Goal: Task Accomplishment & Management: Use online tool/utility

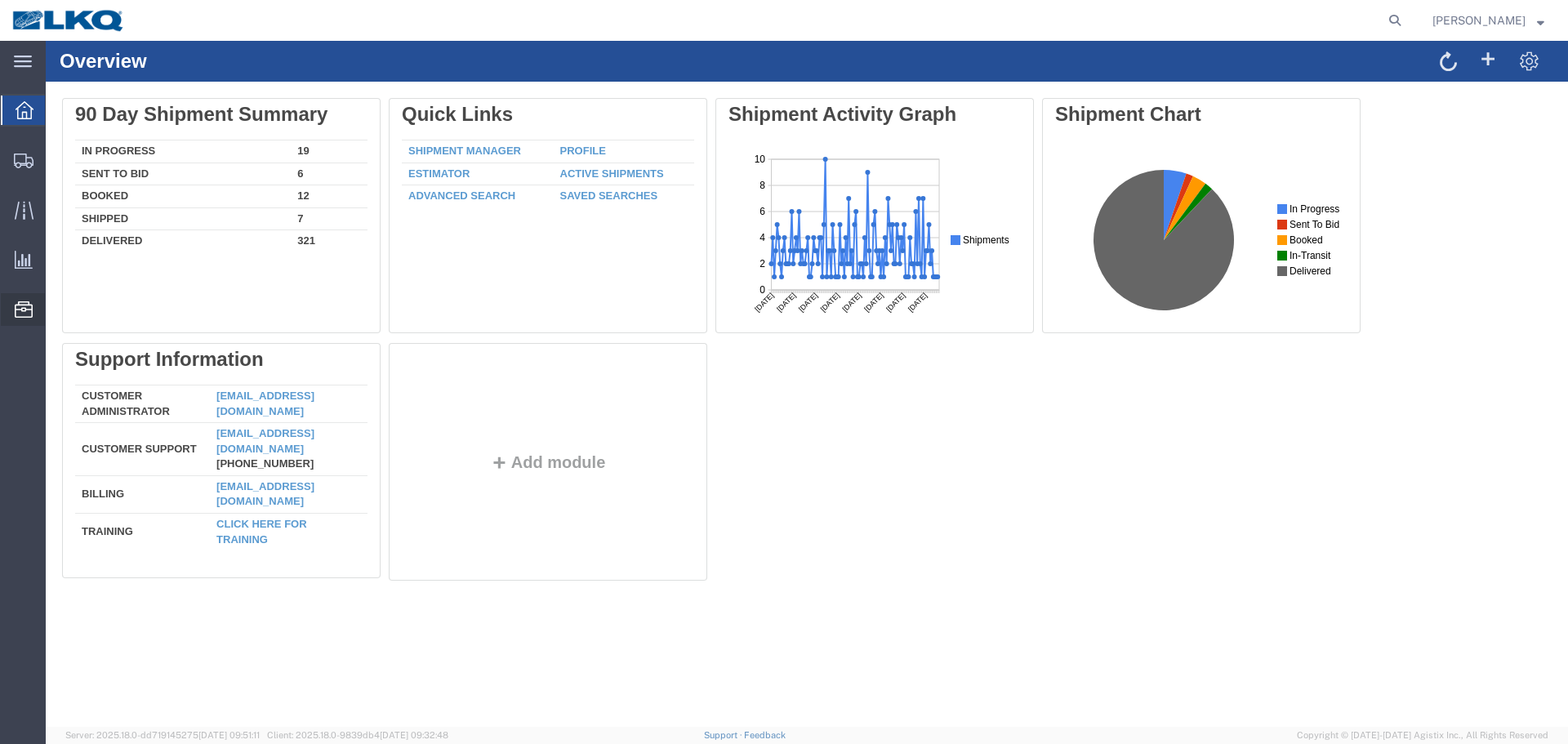
click at [0, 0] on span "Location Appointment" at bounding box center [0, 0] width 0 height 0
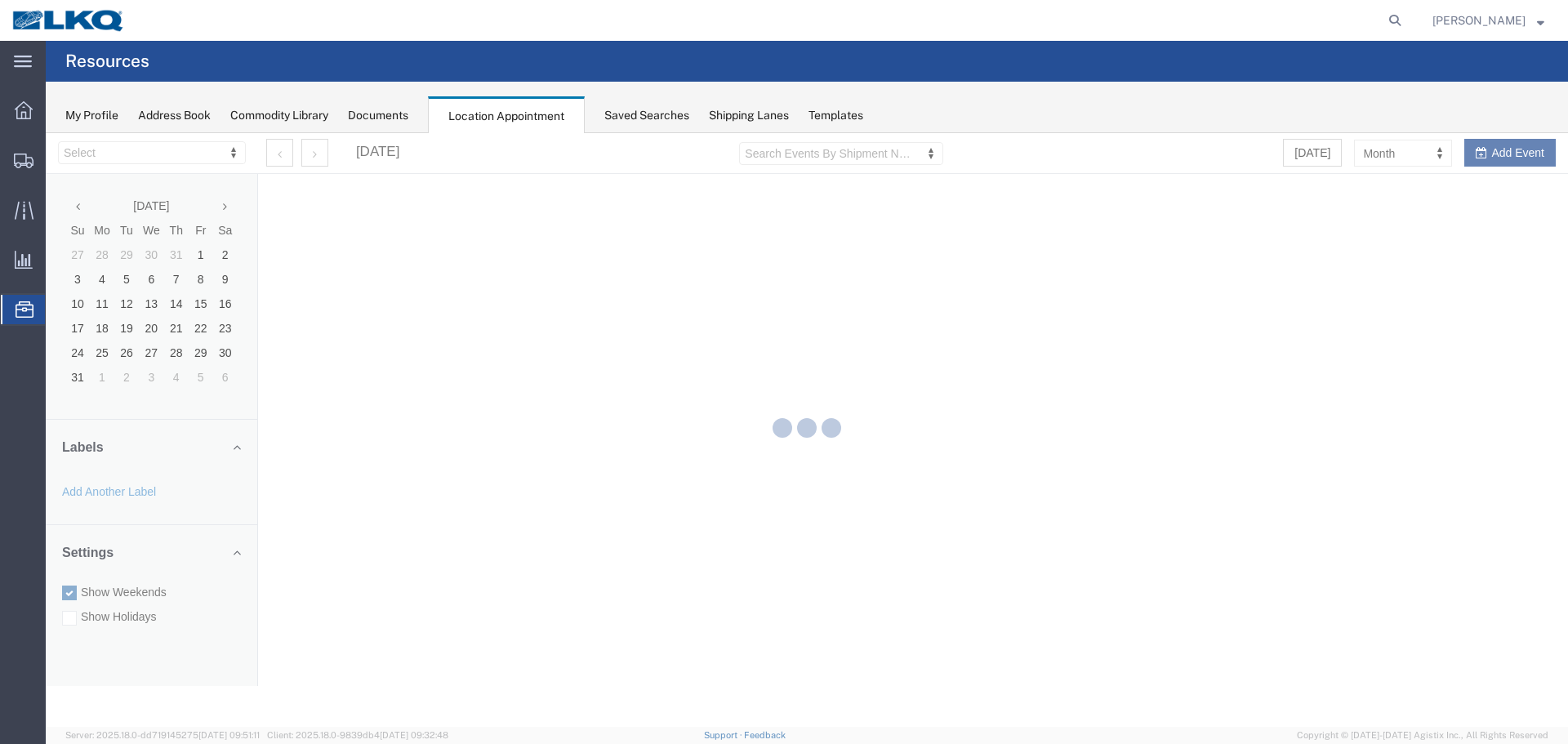
select select "28018"
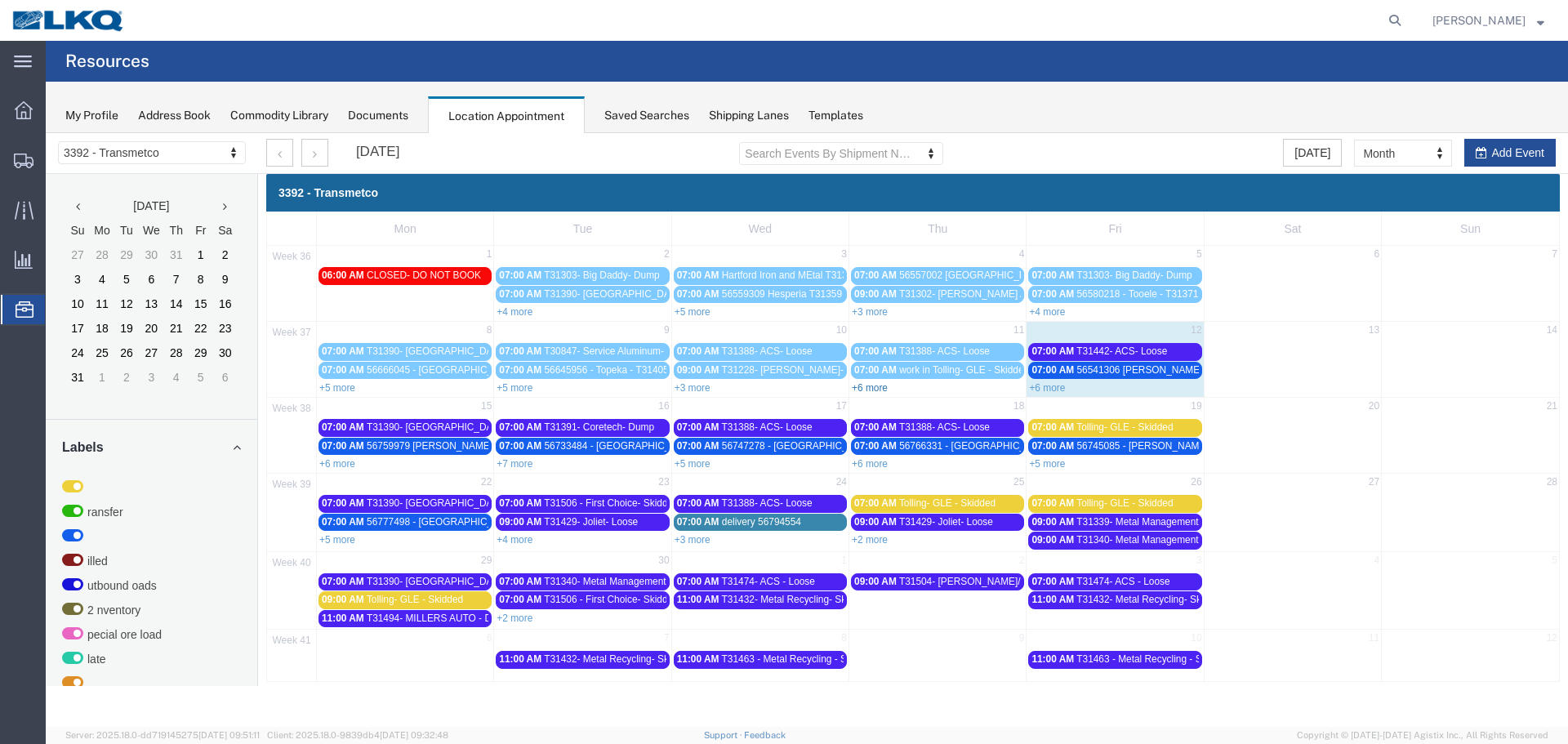
click at [864, 388] on link "+6 more" at bounding box center [870, 387] width 36 height 11
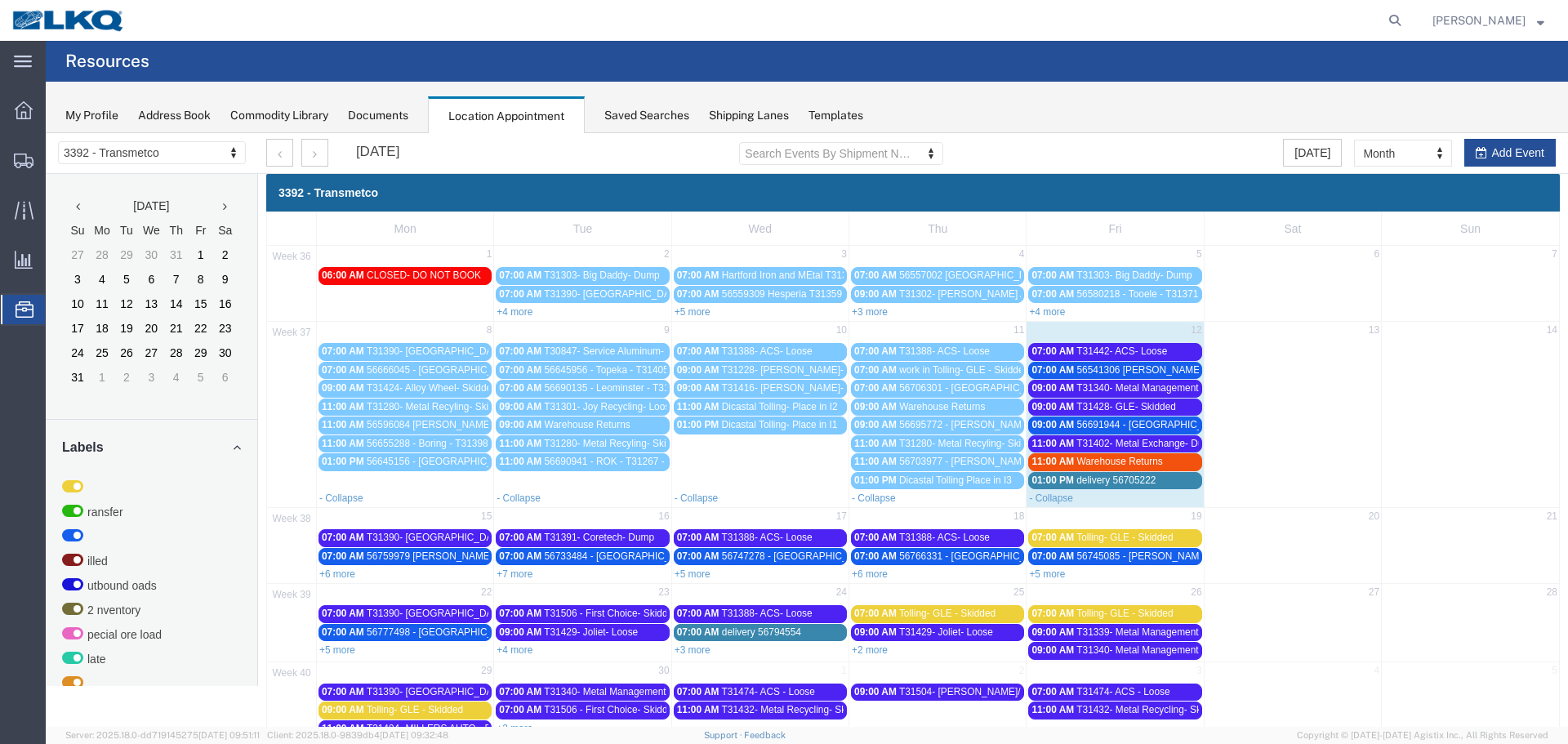
click at [965, 427] on span "56695772 - Wilmer - T31436 - Palletized" at bounding box center [1010, 424] width 224 height 11
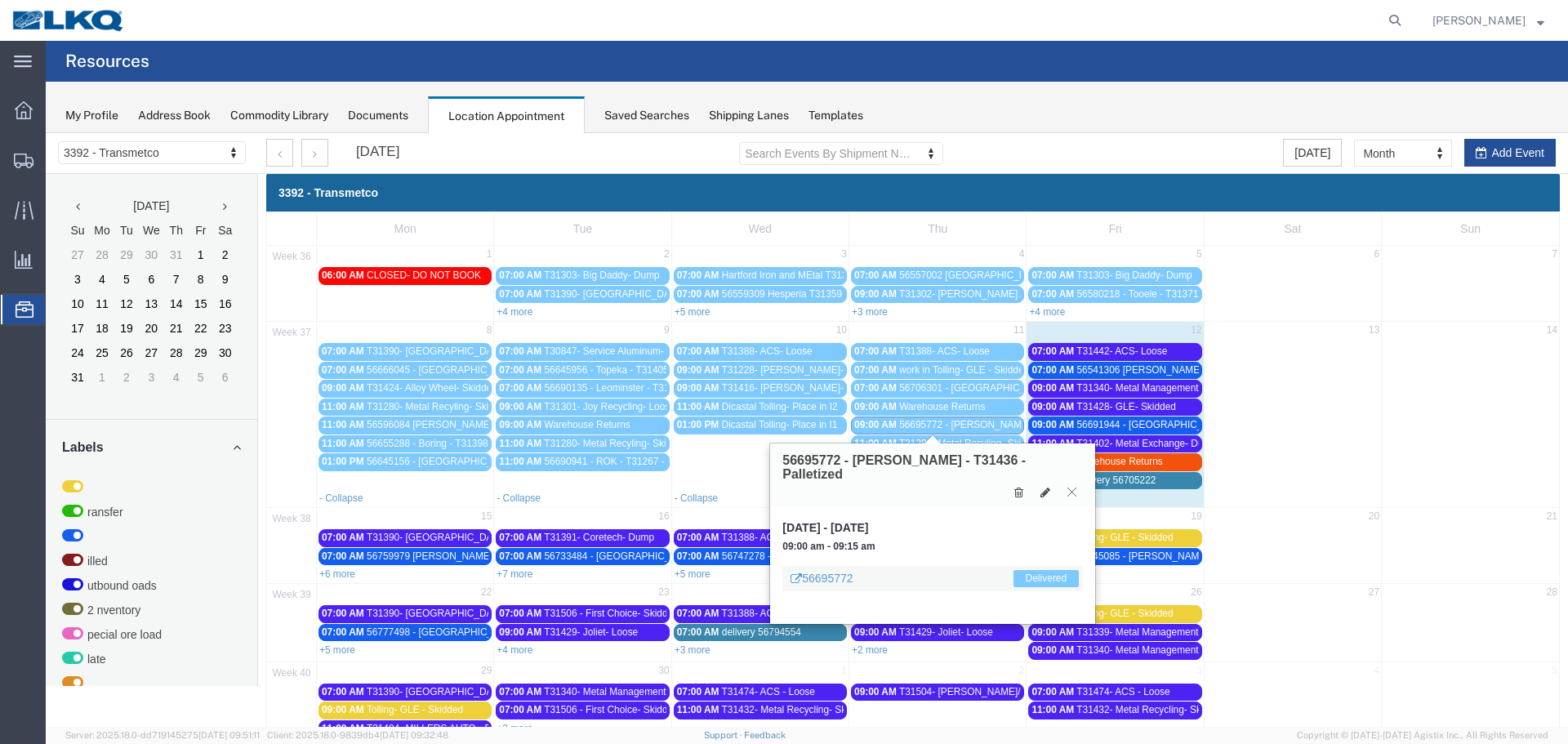
click at [1075, 486] on icon at bounding box center [1071, 491] width 9 height 10
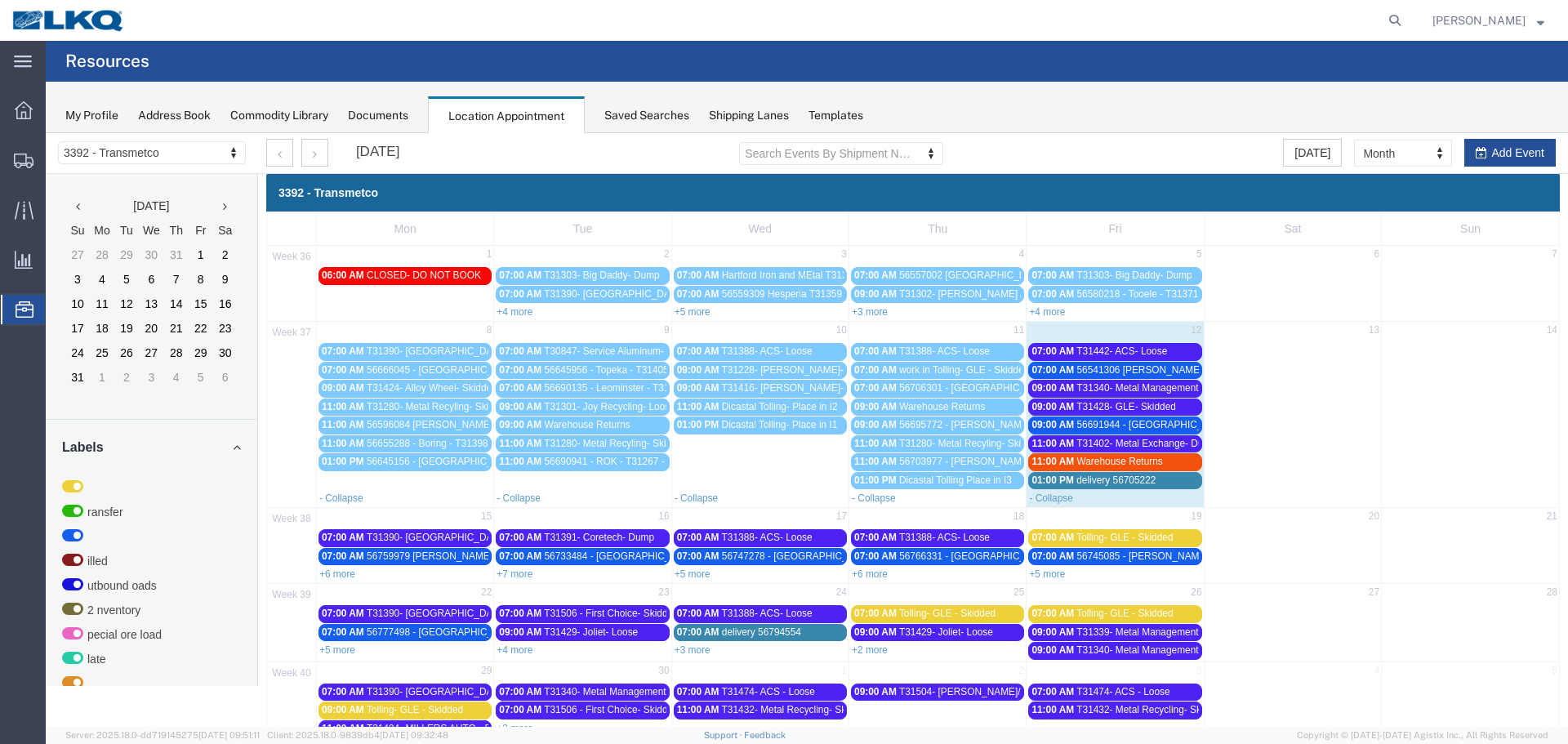
click at [1126, 351] on span "T31442- ACS- Loose" at bounding box center [1121, 350] width 90 height 11
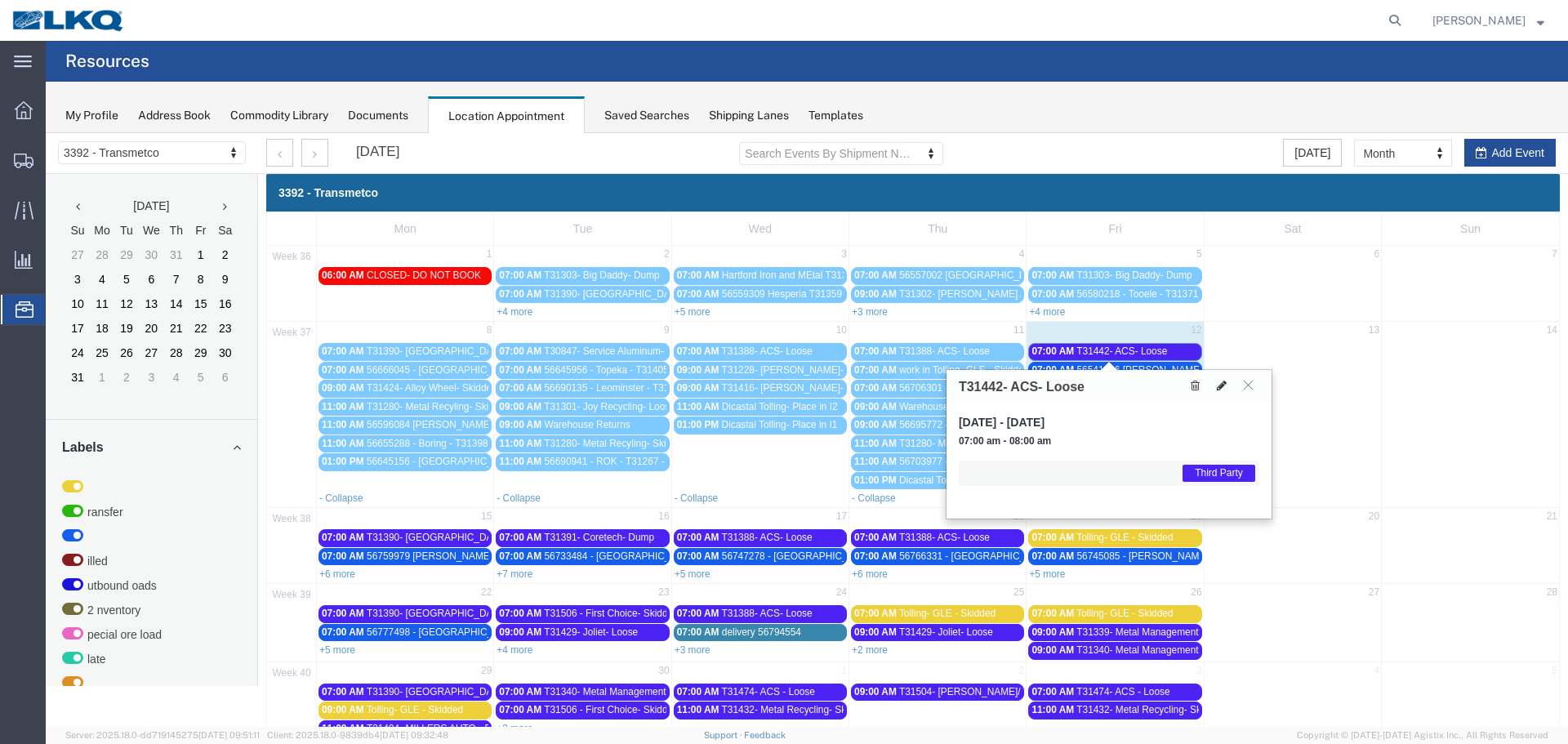
click at [1220, 387] on icon at bounding box center [1222, 385] width 10 height 11
select select "1"
select select "23"
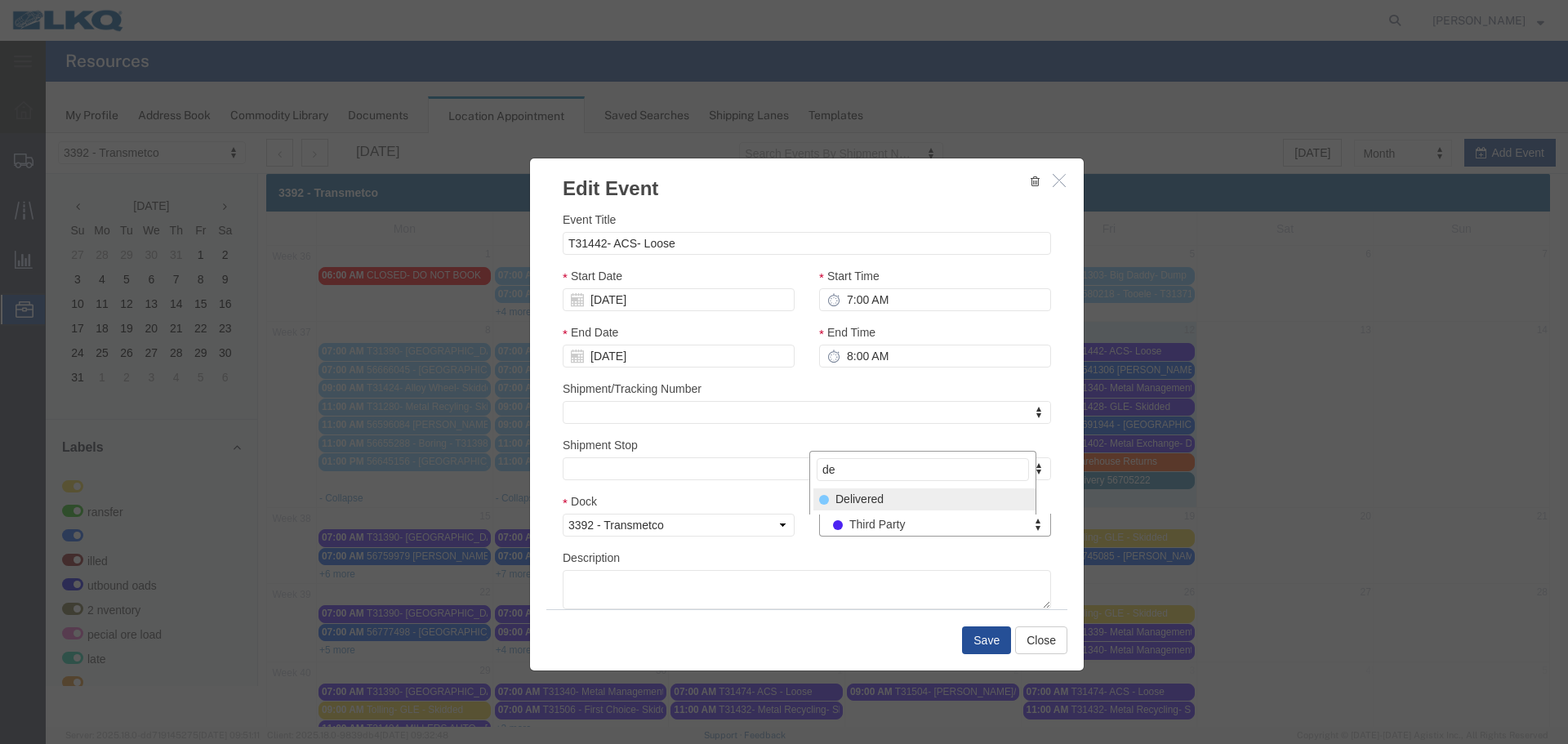
type input "de"
select select "40"
click at [975, 641] on button "Save" at bounding box center [985, 641] width 49 height 28
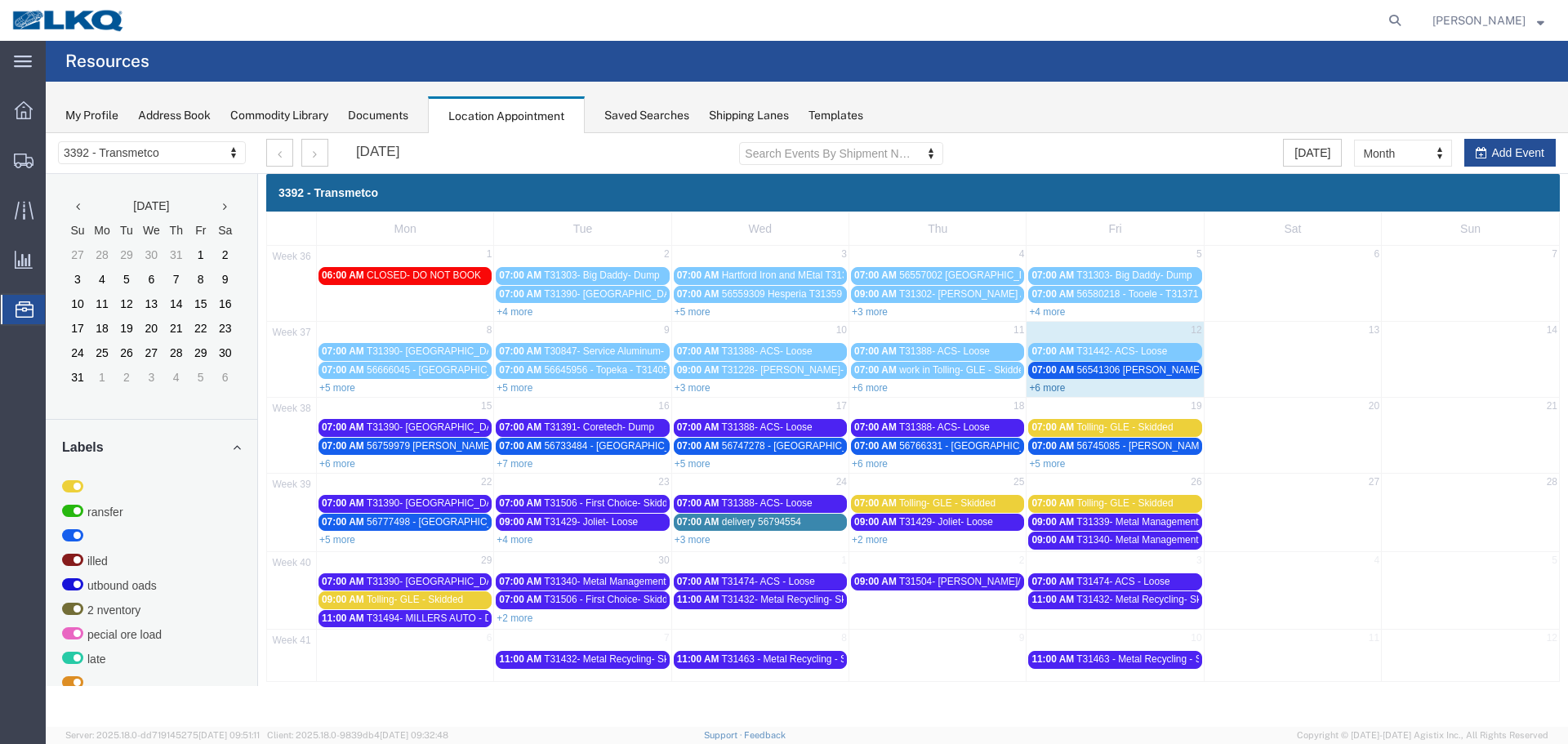
click at [1045, 386] on link "+6 more" at bounding box center [1047, 387] width 36 height 11
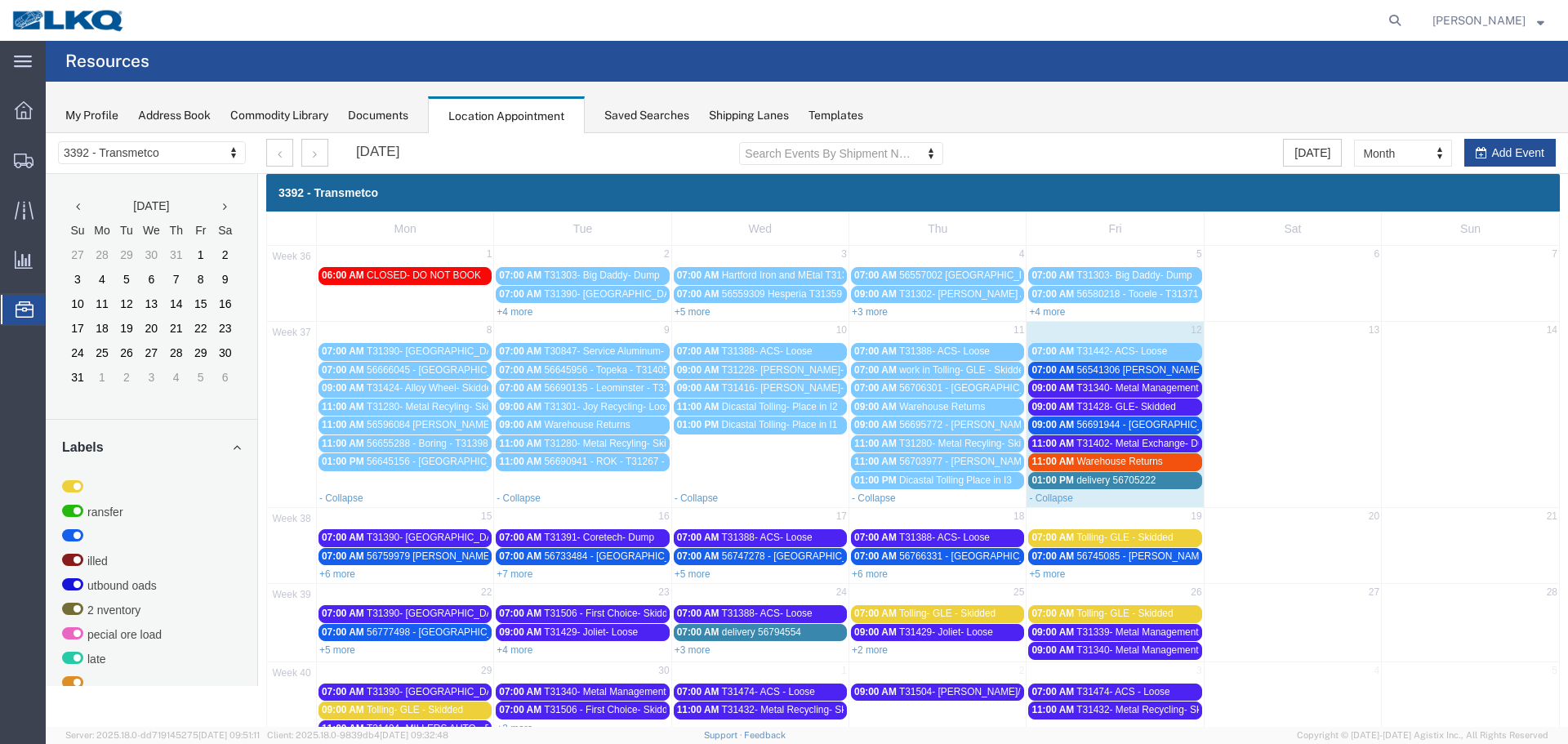
click at [1152, 385] on span "T31340- Metal Management- Dump" at bounding box center [1152, 387] width 153 height 11
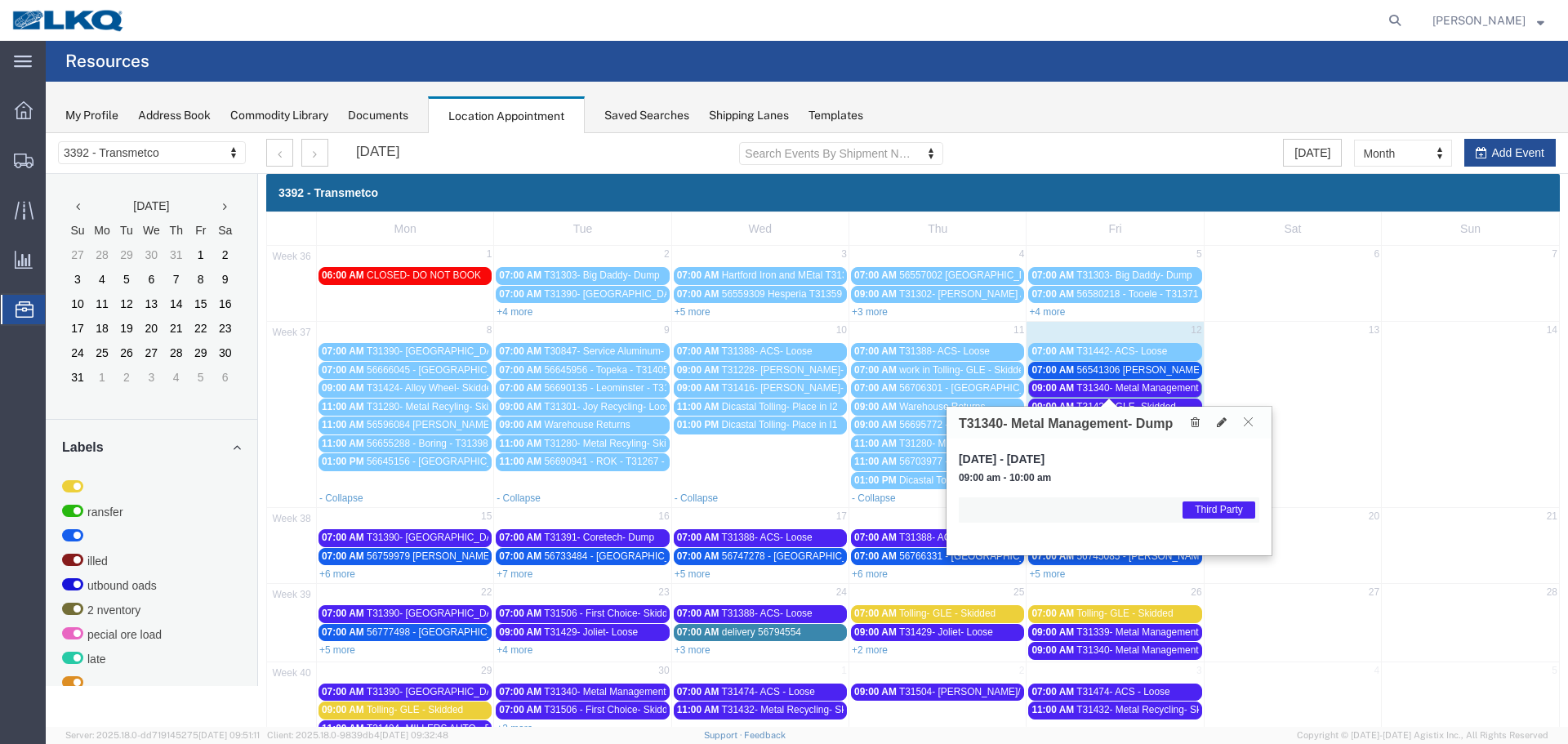
drag, startPoint x: 1249, startPoint y: 421, endPoint x: 1210, endPoint y: 428, distance: 39.6
click at [1249, 421] on icon at bounding box center [1248, 422] width 9 height 10
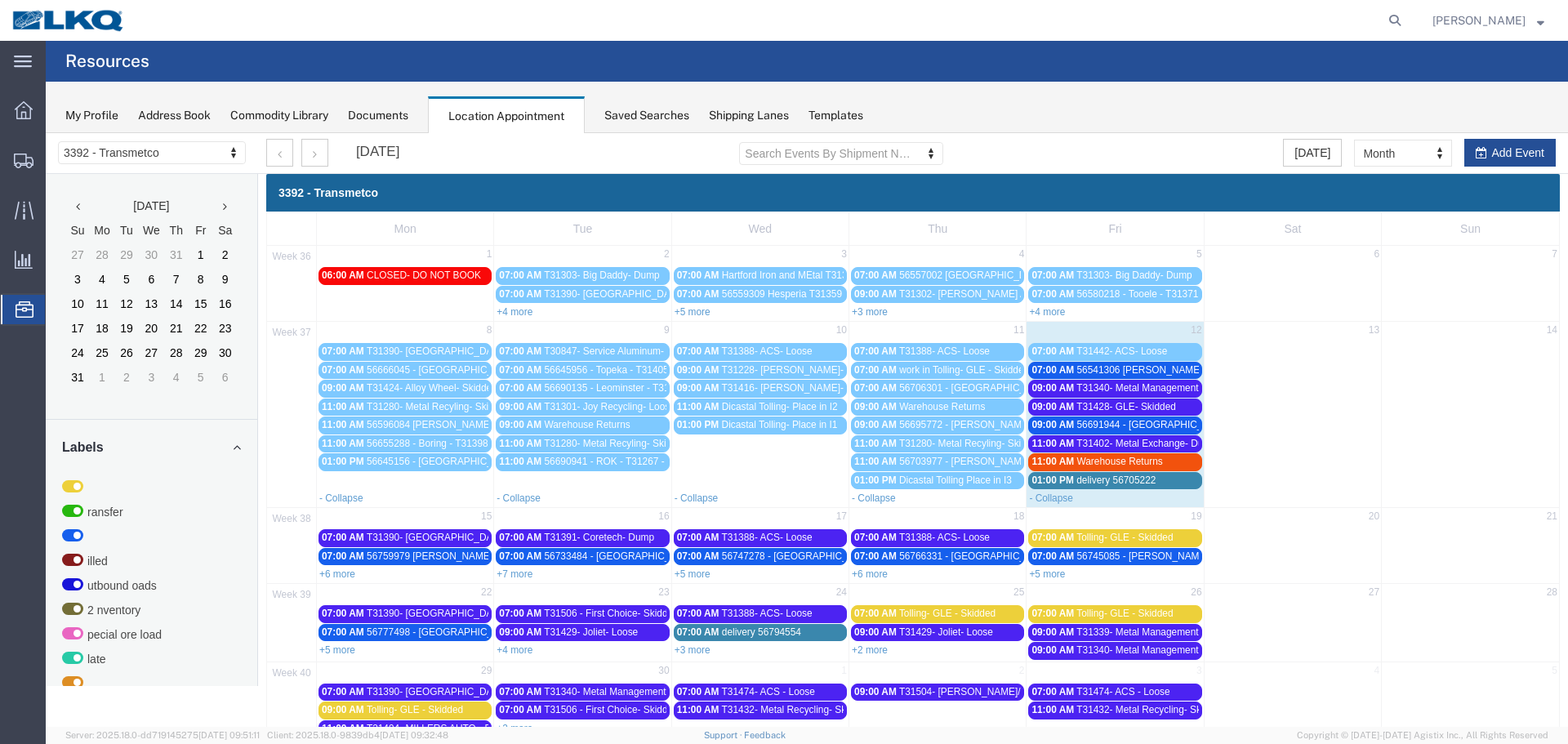
click at [1153, 439] on span "T31402- Metal Exchange- Dump" at bounding box center [1145, 443] width 140 height 11
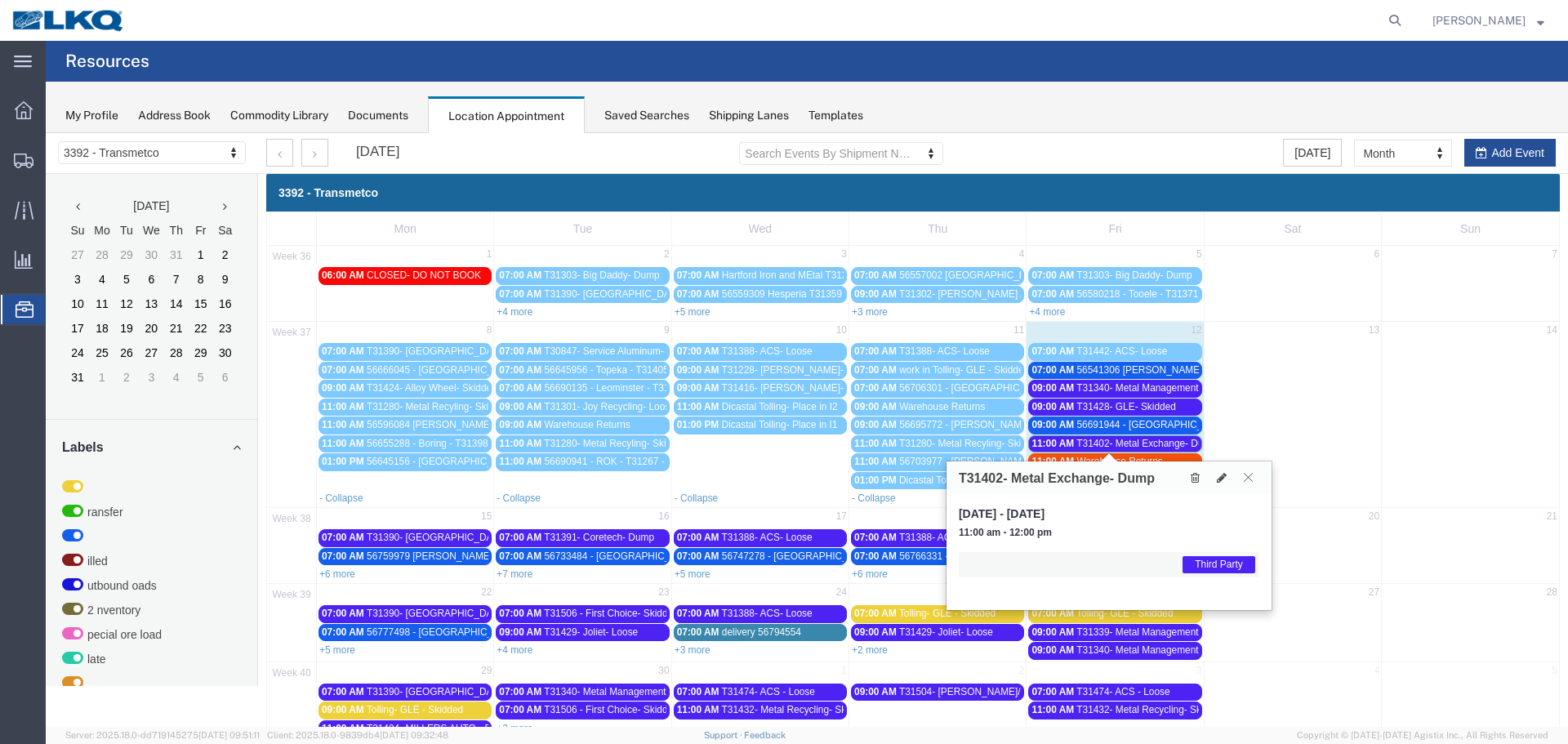
click at [1253, 477] on button at bounding box center [1248, 477] width 22 height 16
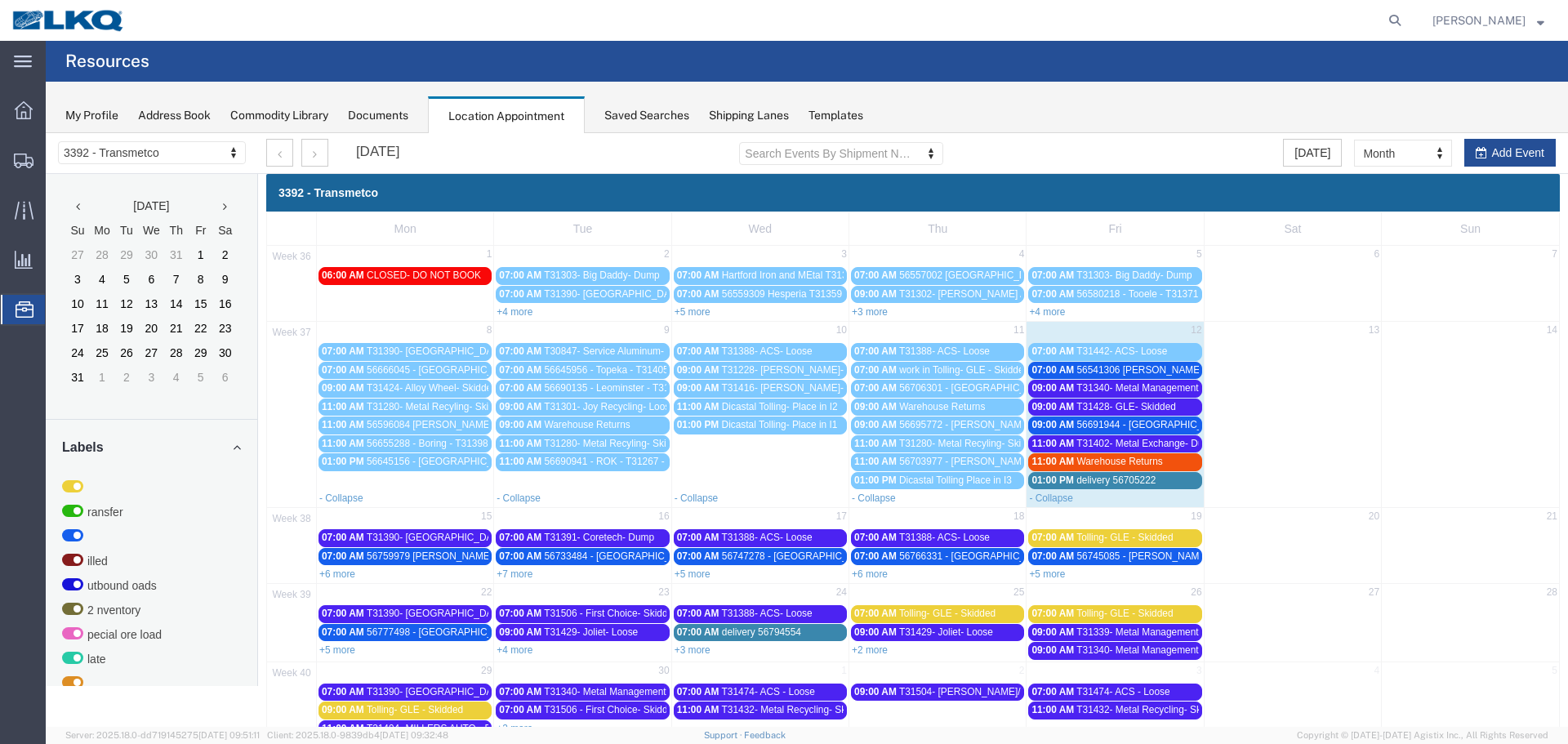
click at [1153, 368] on span "56541306 Hutchins T31354 Skidded" at bounding box center [1175, 369] width 199 height 11
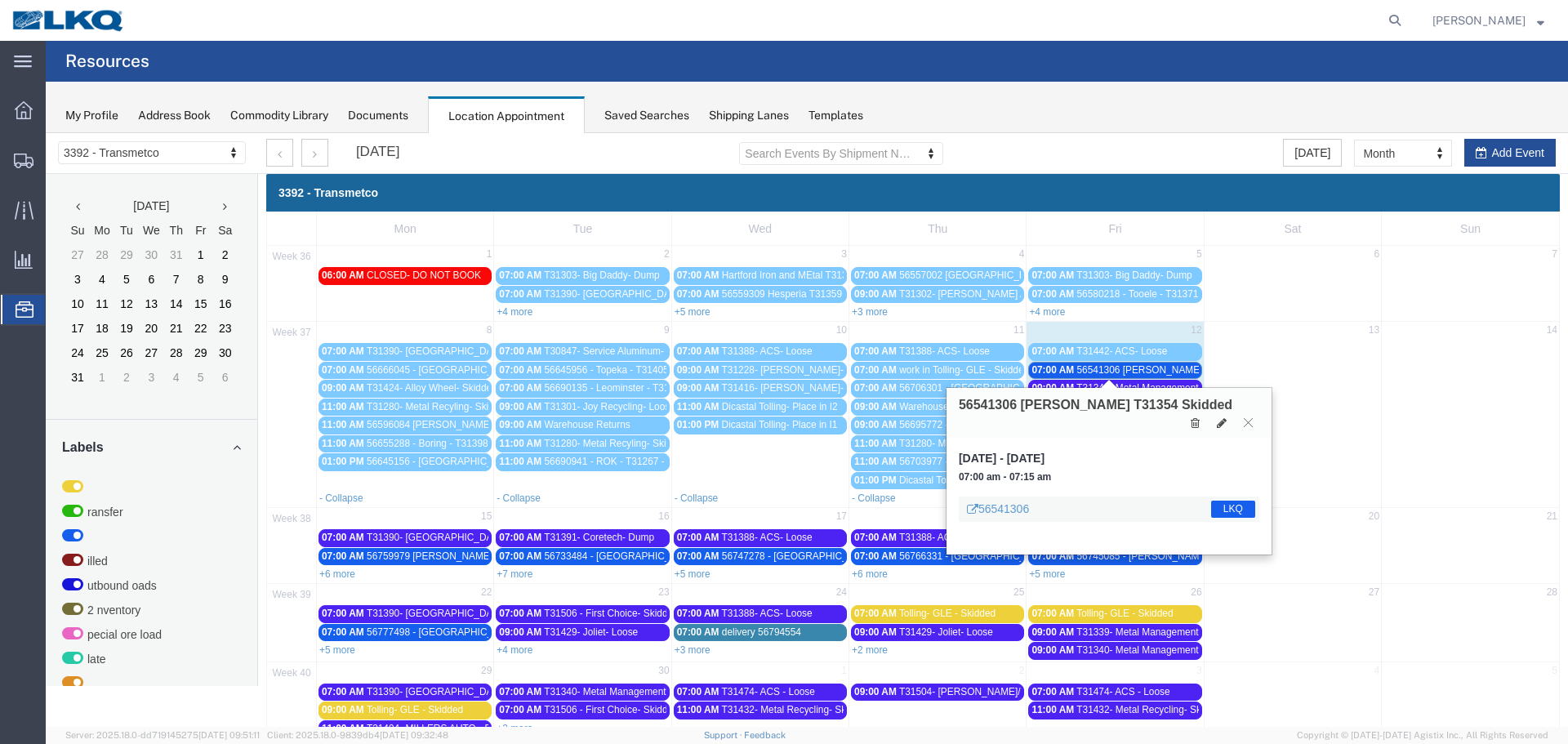
click at [1117, 345] on span "T31442- ACS- Loose" at bounding box center [1121, 350] width 90 height 11
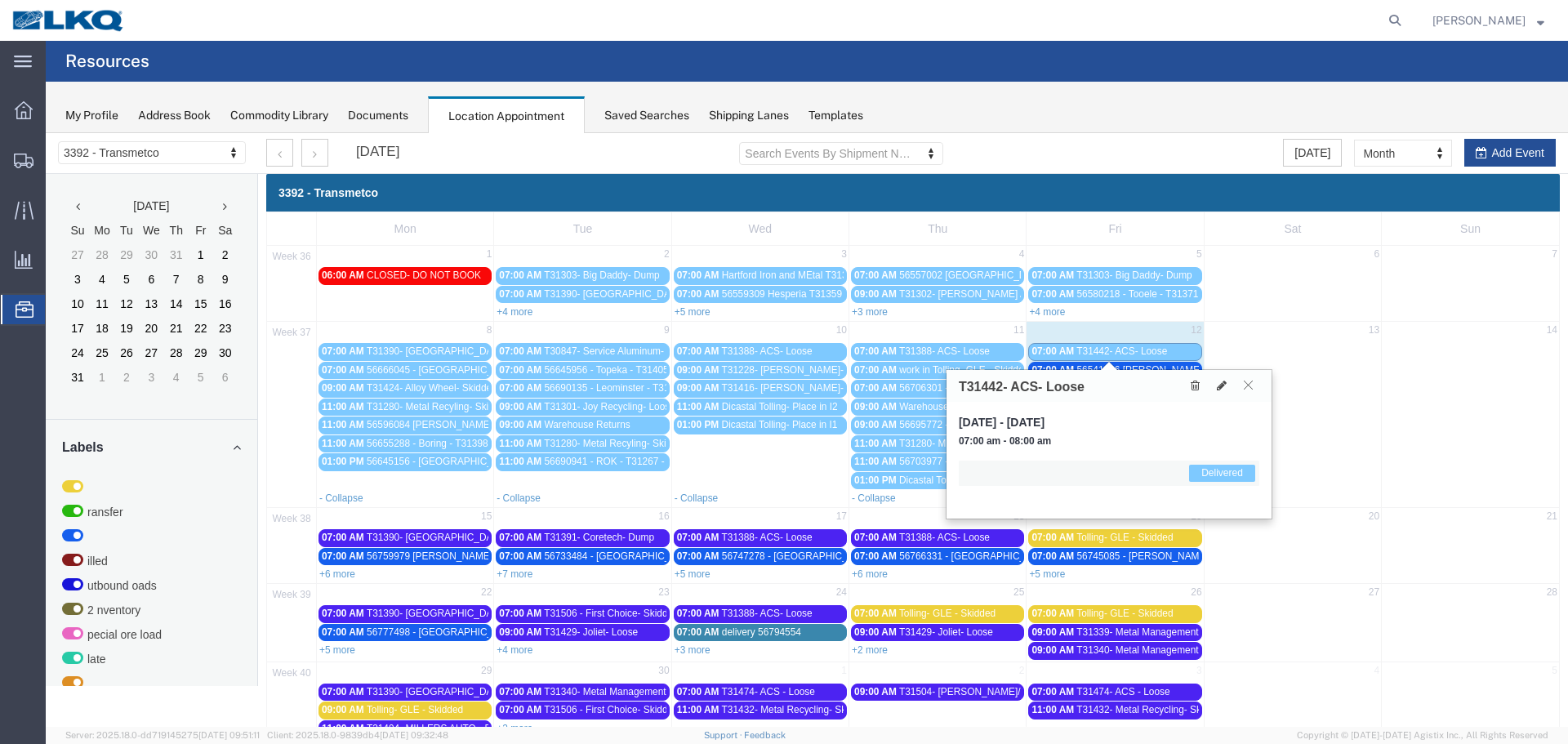
drag, startPoint x: 1246, startPoint y: 383, endPoint x: 1231, endPoint y: 386, distance: 15.3
click at [1245, 383] on icon at bounding box center [1248, 385] width 9 height 10
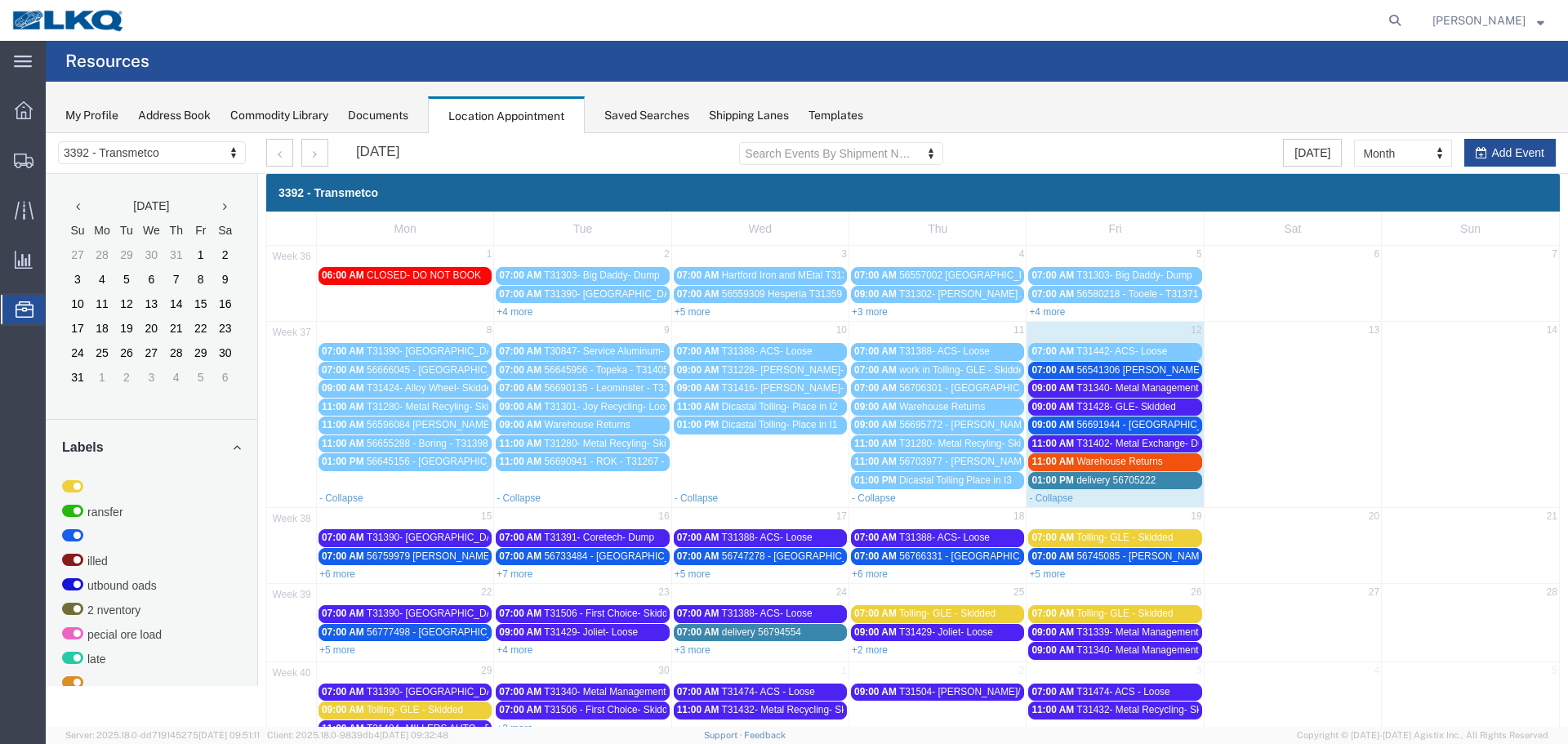
click at [1140, 370] on span "56541306 Hutchins T31354 Skidded" at bounding box center [1175, 369] width 199 height 11
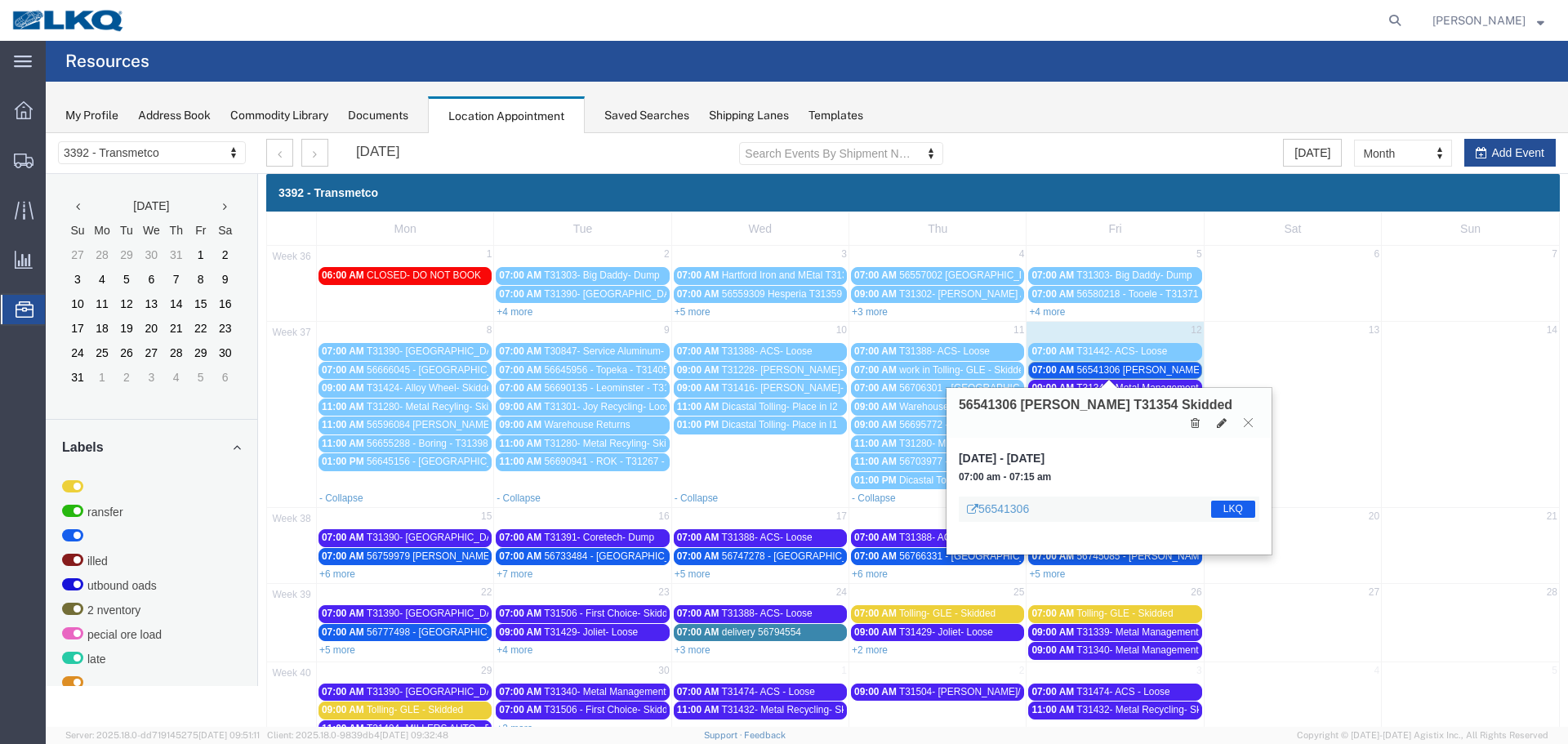
click at [1249, 418] on icon at bounding box center [1248, 423] width 9 height 10
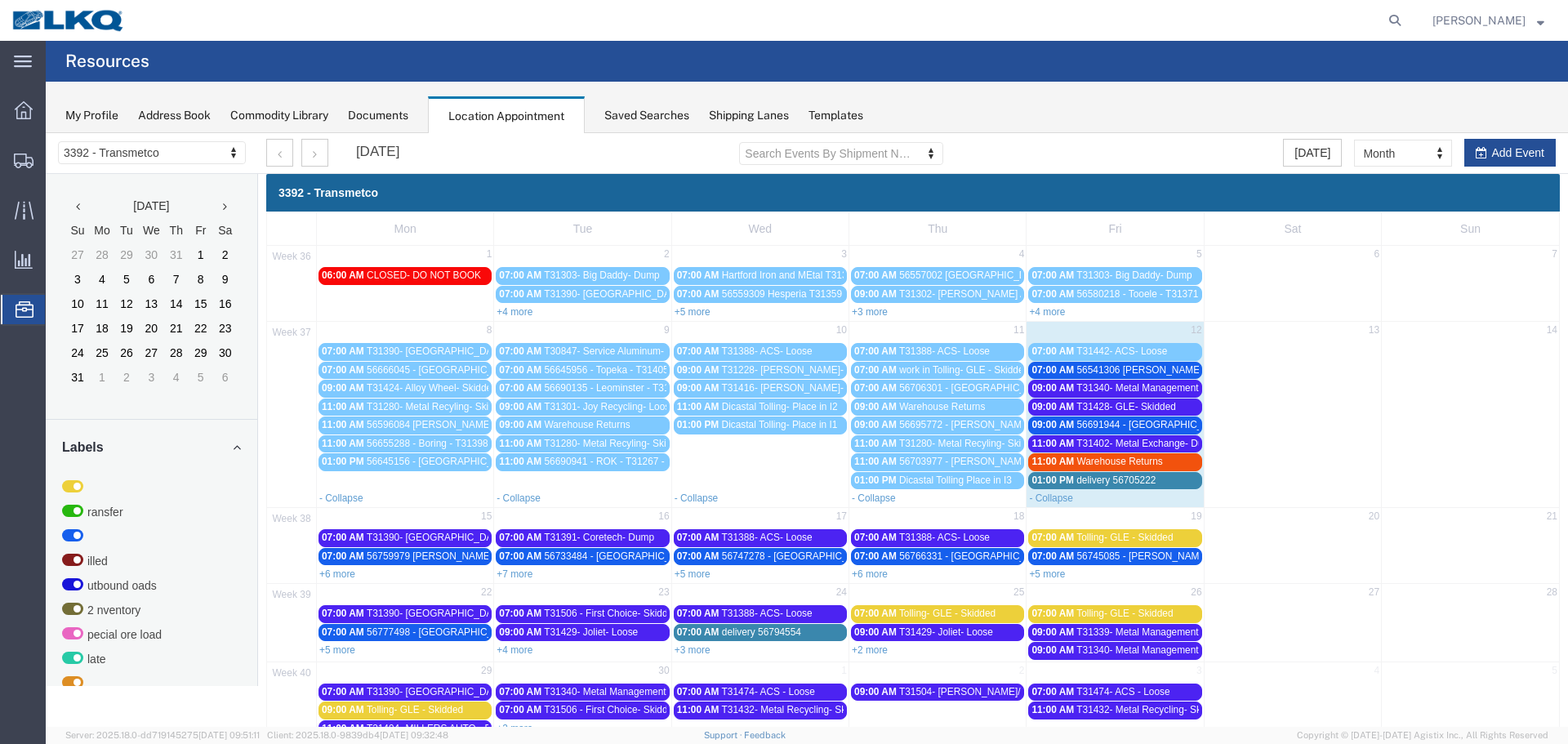
click at [1143, 405] on span "T31428- GLE- Skidded" at bounding box center [1126, 406] width 99 height 11
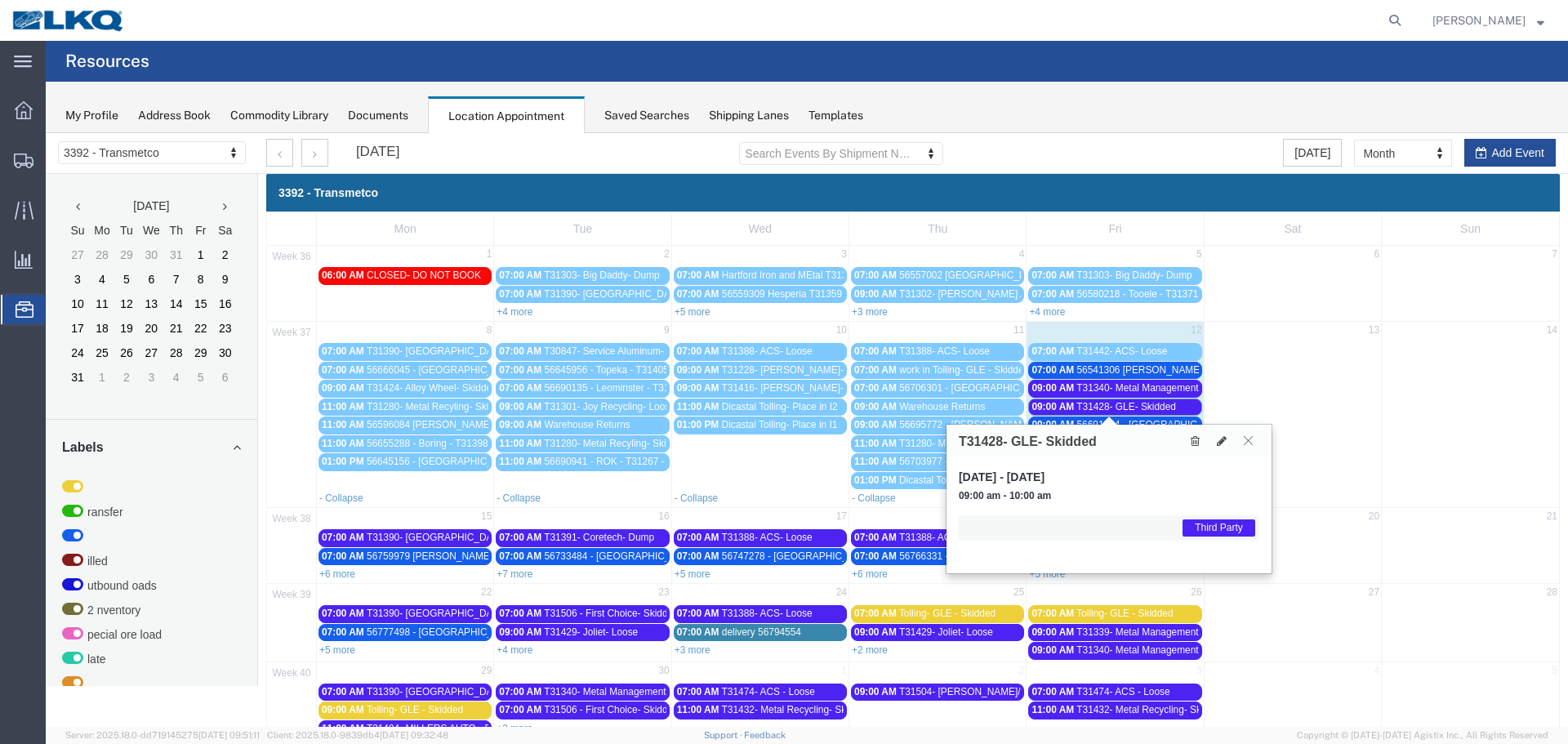
click at [1251, 444] on icon at bounding box center [1248, 441] width 9 height 10
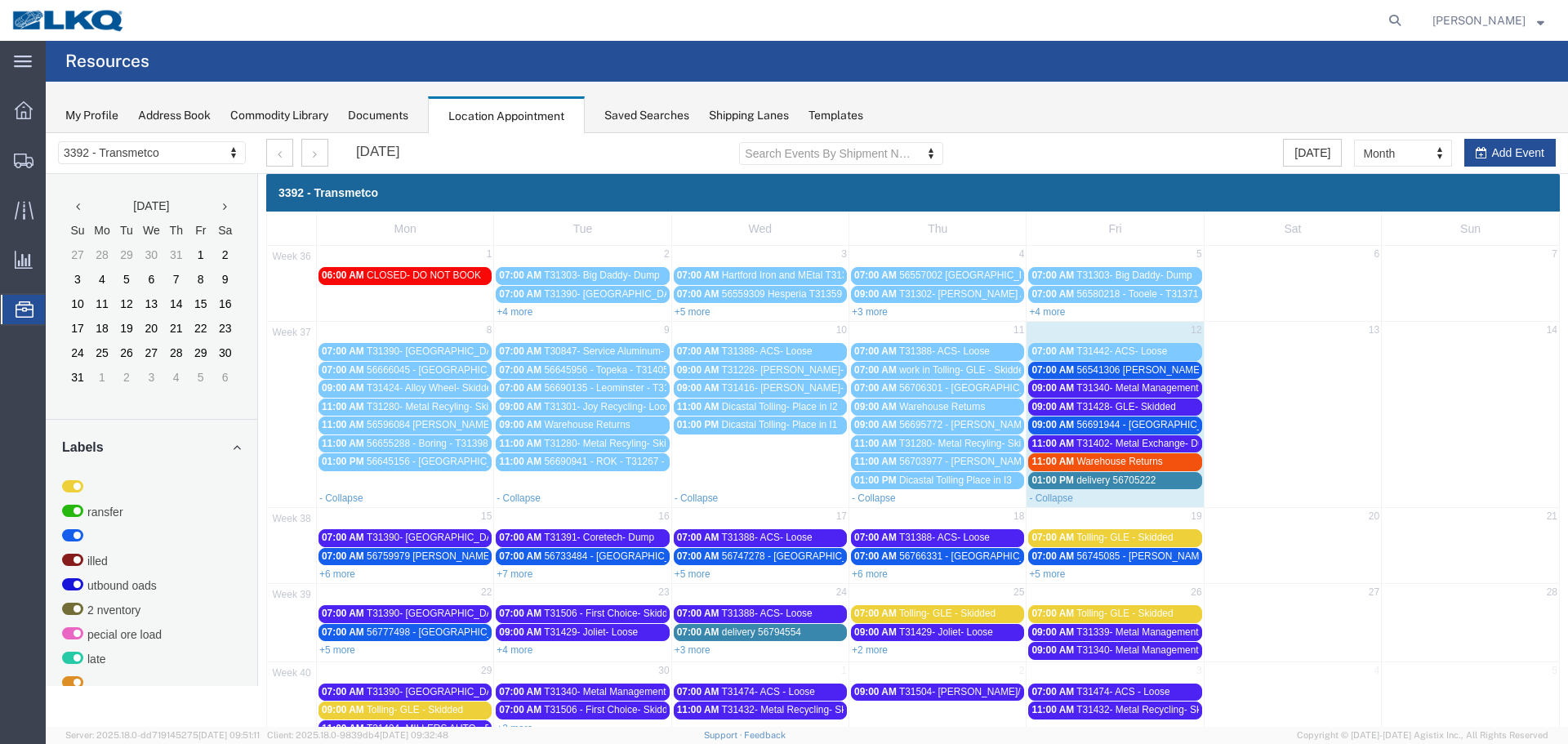
click at [1152, 366] on span "56541306 Hutchins T31354 Skidded" at bounding box center [1175, 369] width 199 height 11
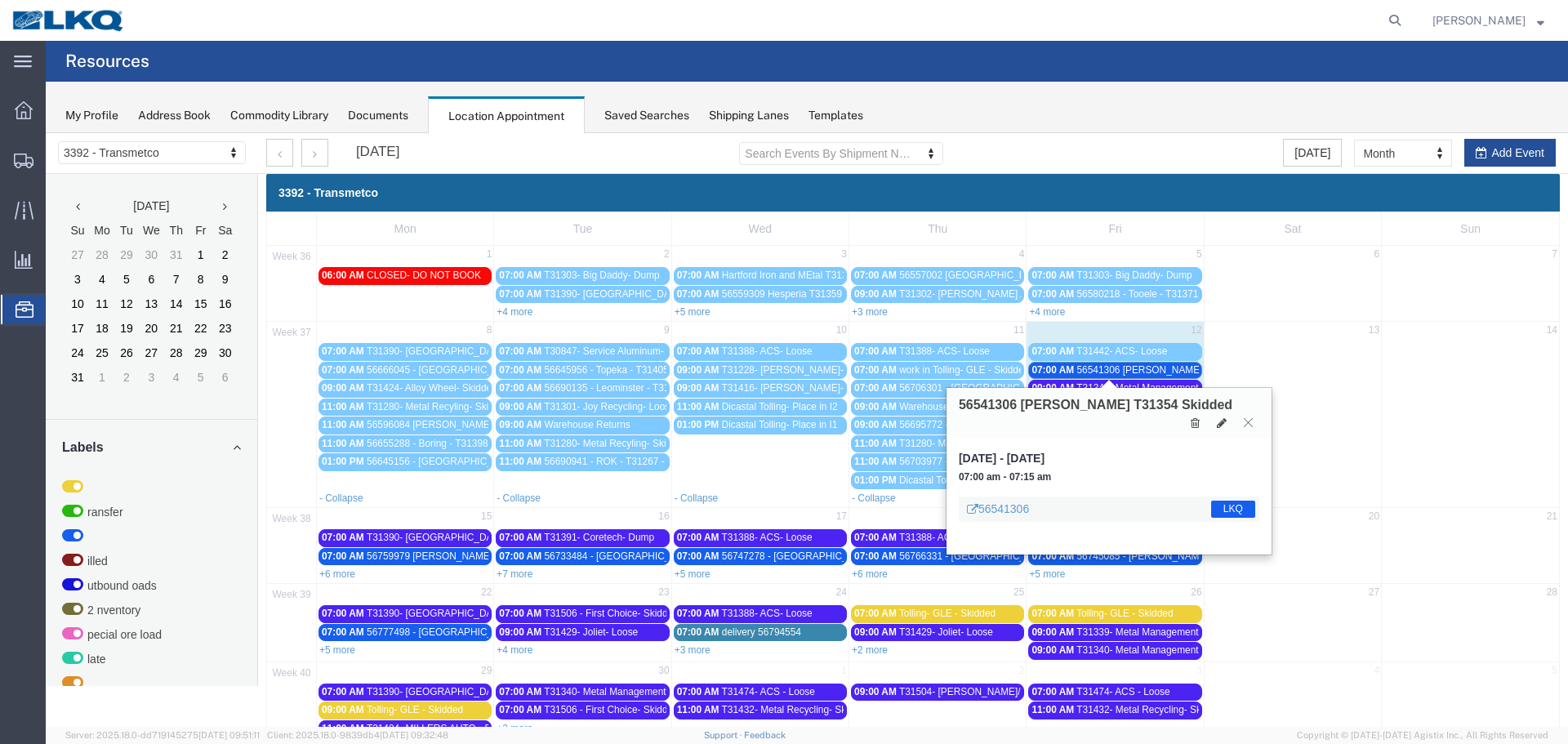
click at [1249, 418] on icon at bounding box center [1248, 423] width 9 height 10
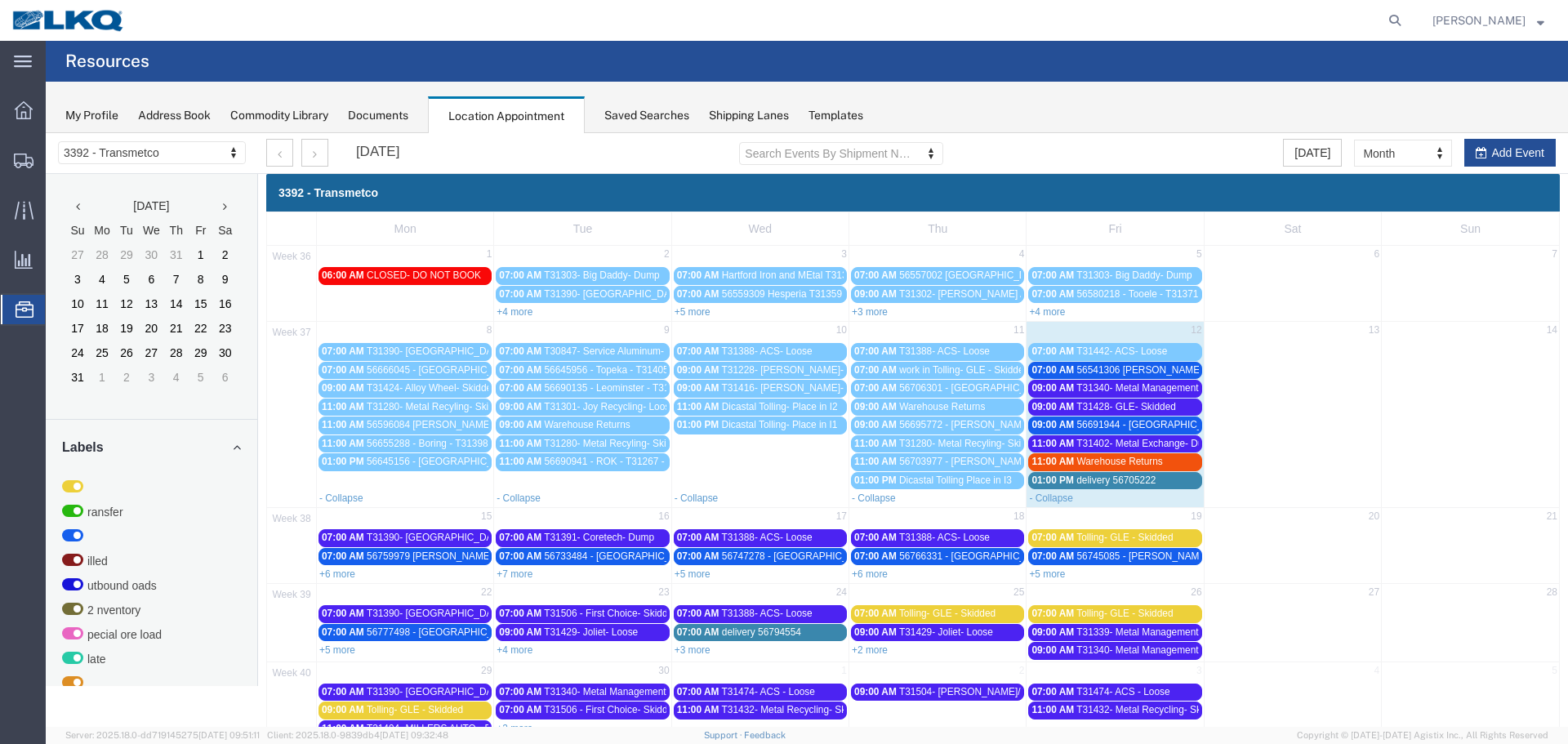
click at [1157, 389] on span "T31340- Metal Management- Dump" at bounding box center [1152, 387] width 153 height 11
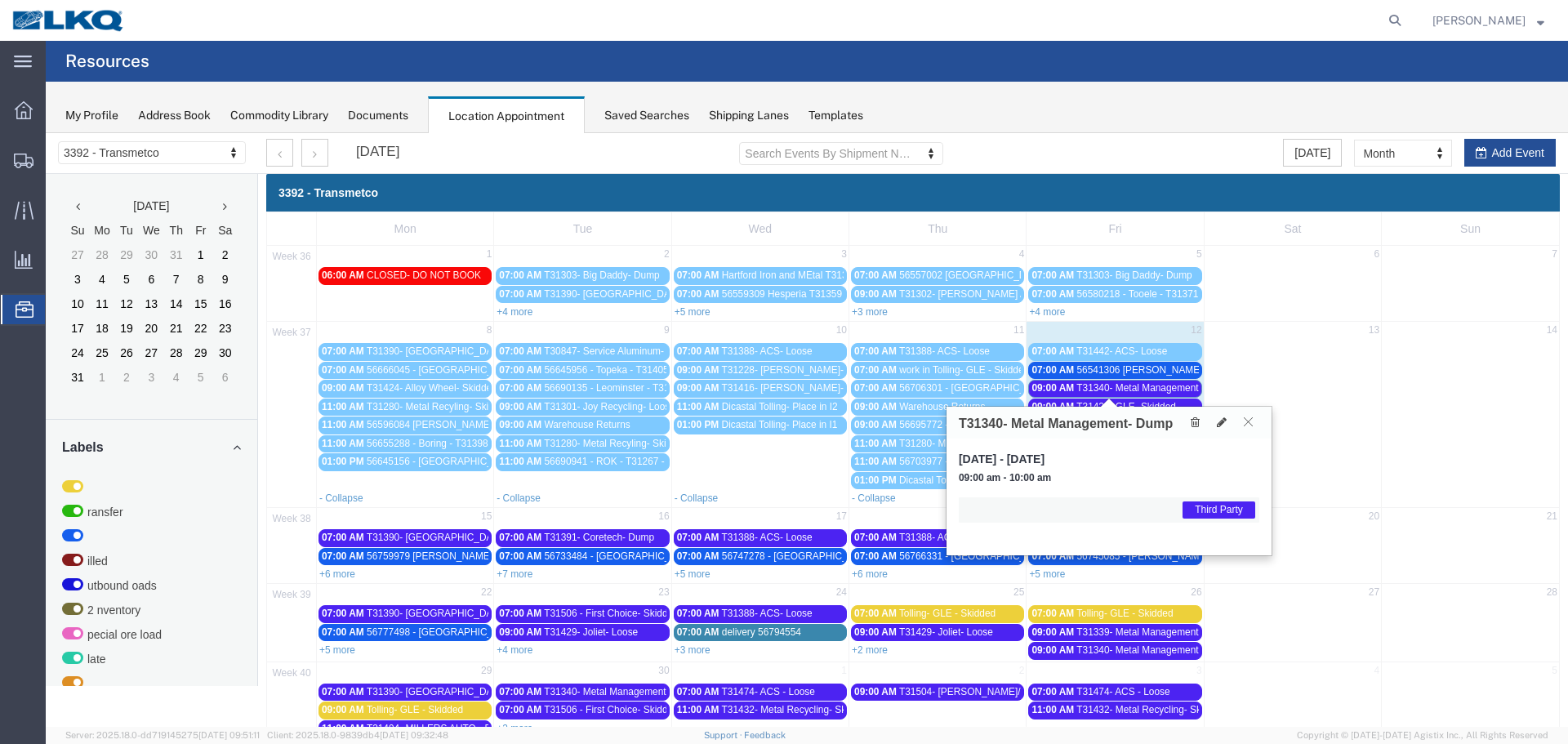
click at [1250, 421] on icon at bounding box center [1248, 422] width 9 height 10
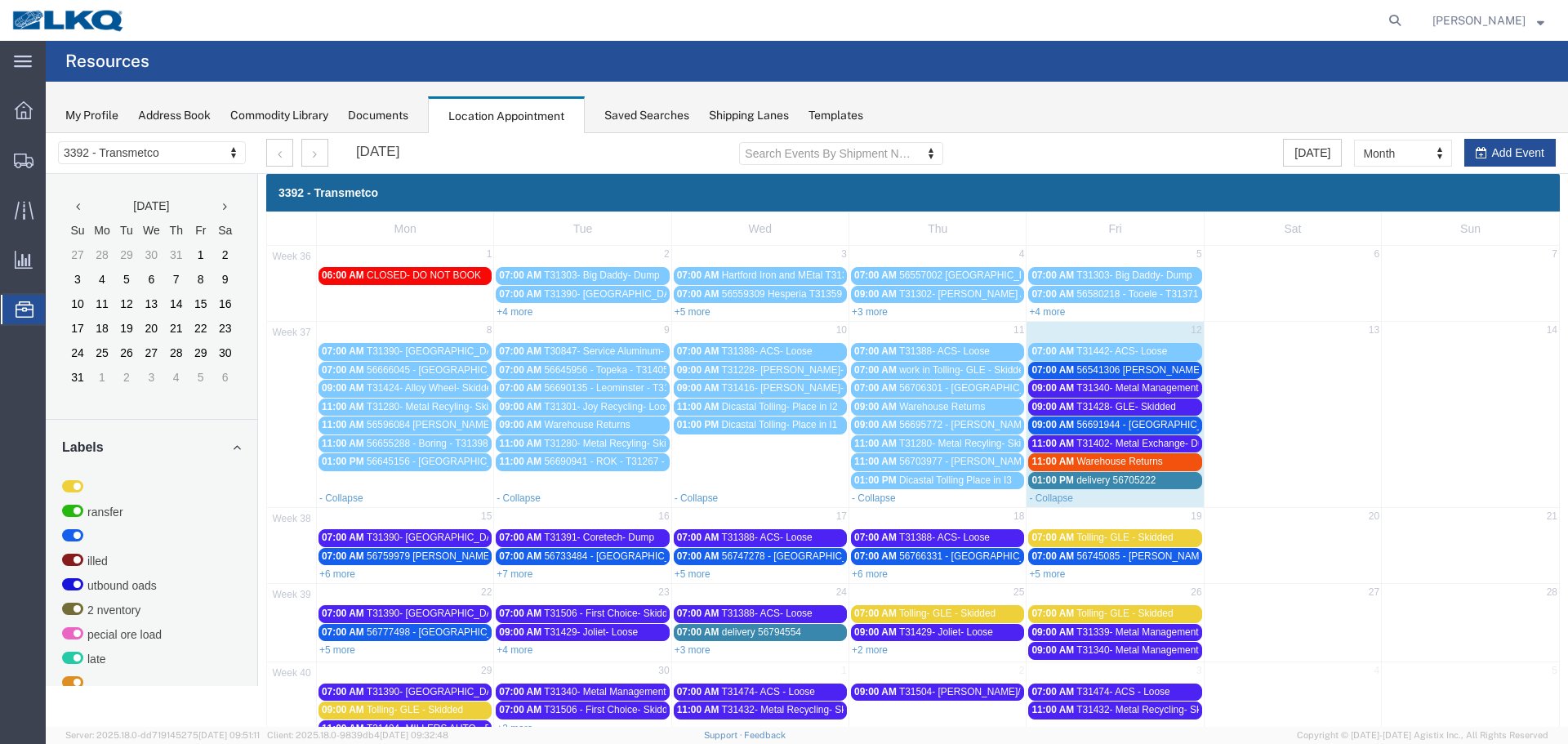
click at [1133, 406] on span "T31428- GLE- Skidded" at bounding box center [1126, 406] width 99 height 11
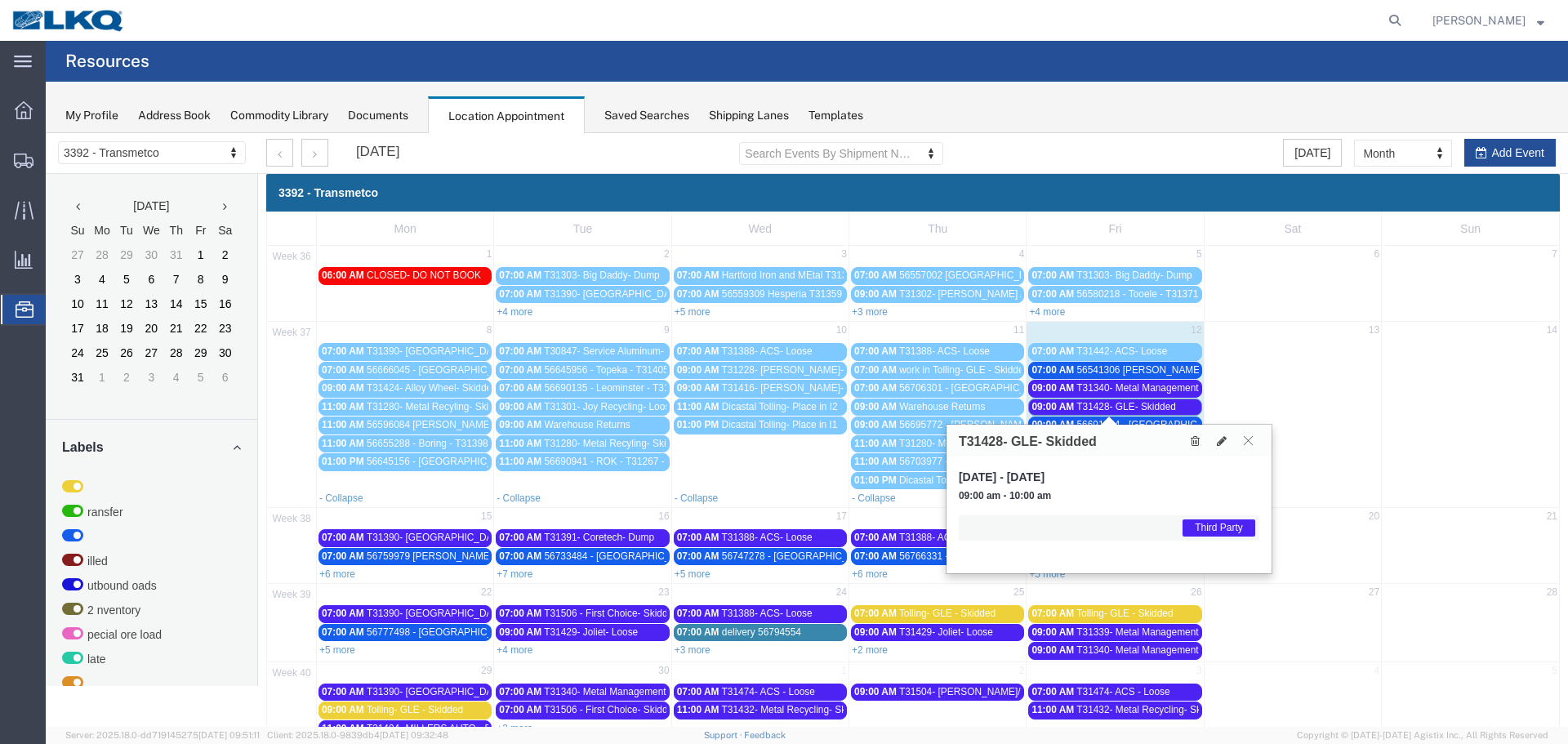
click at [1248, 443] on icon at bounding box center [1248, 441] width 9 height 10
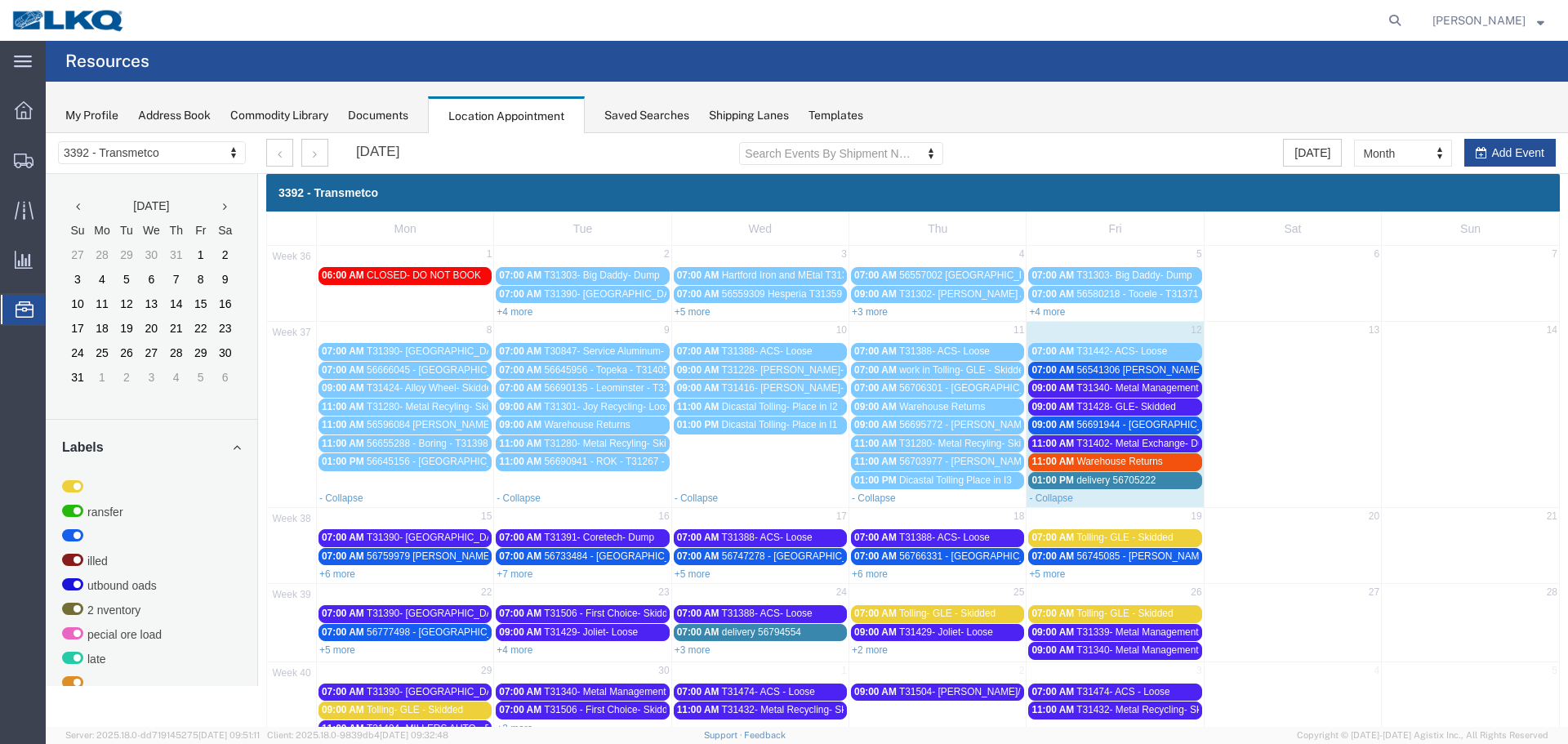
click at [1173, 427] on span "56691944 - Crystal River - T31373 - Palletized" at bounding box center [1198, 424] width 245 height 11
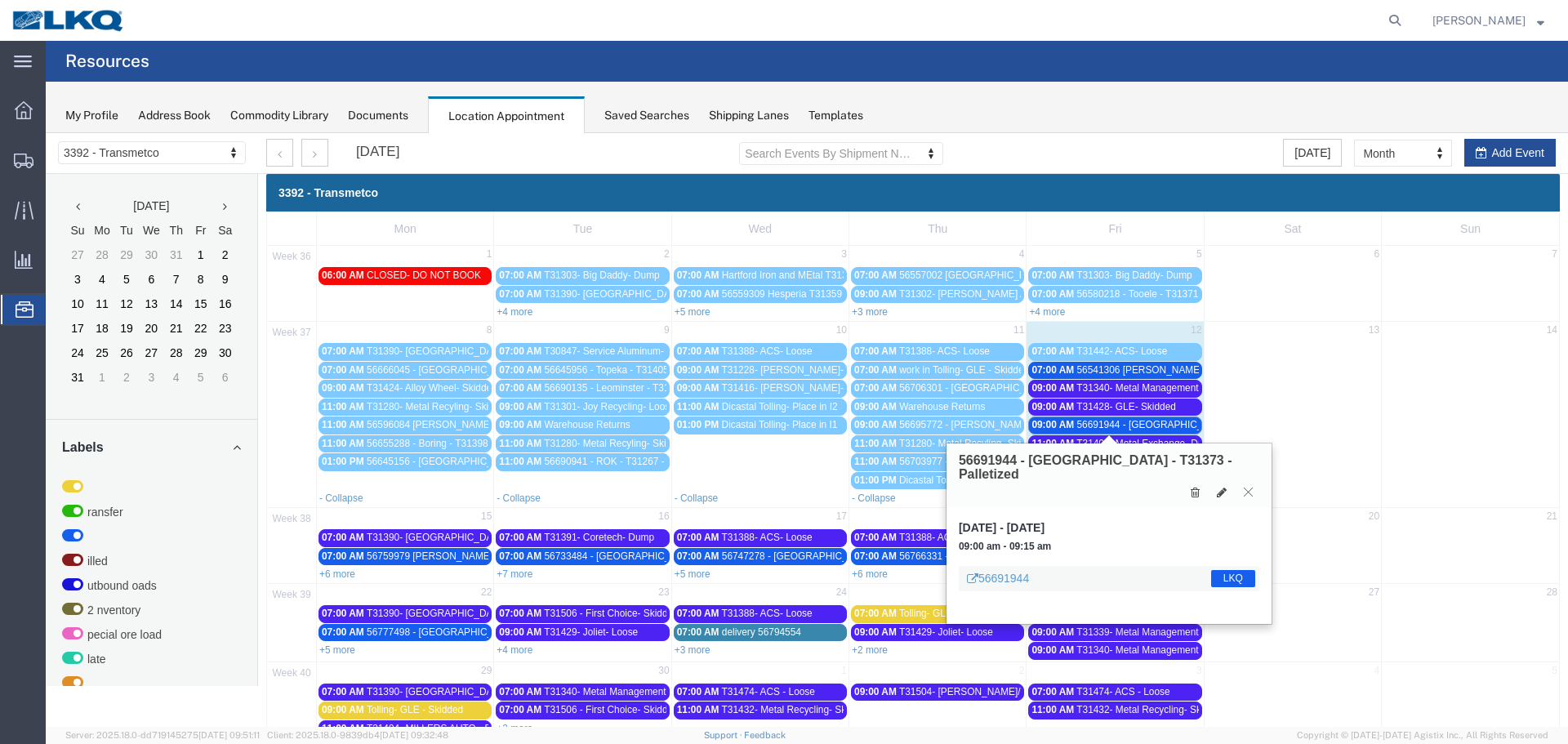
click at [1245, 486] on icon at bounding box center [1248, 491] width 9 height 10
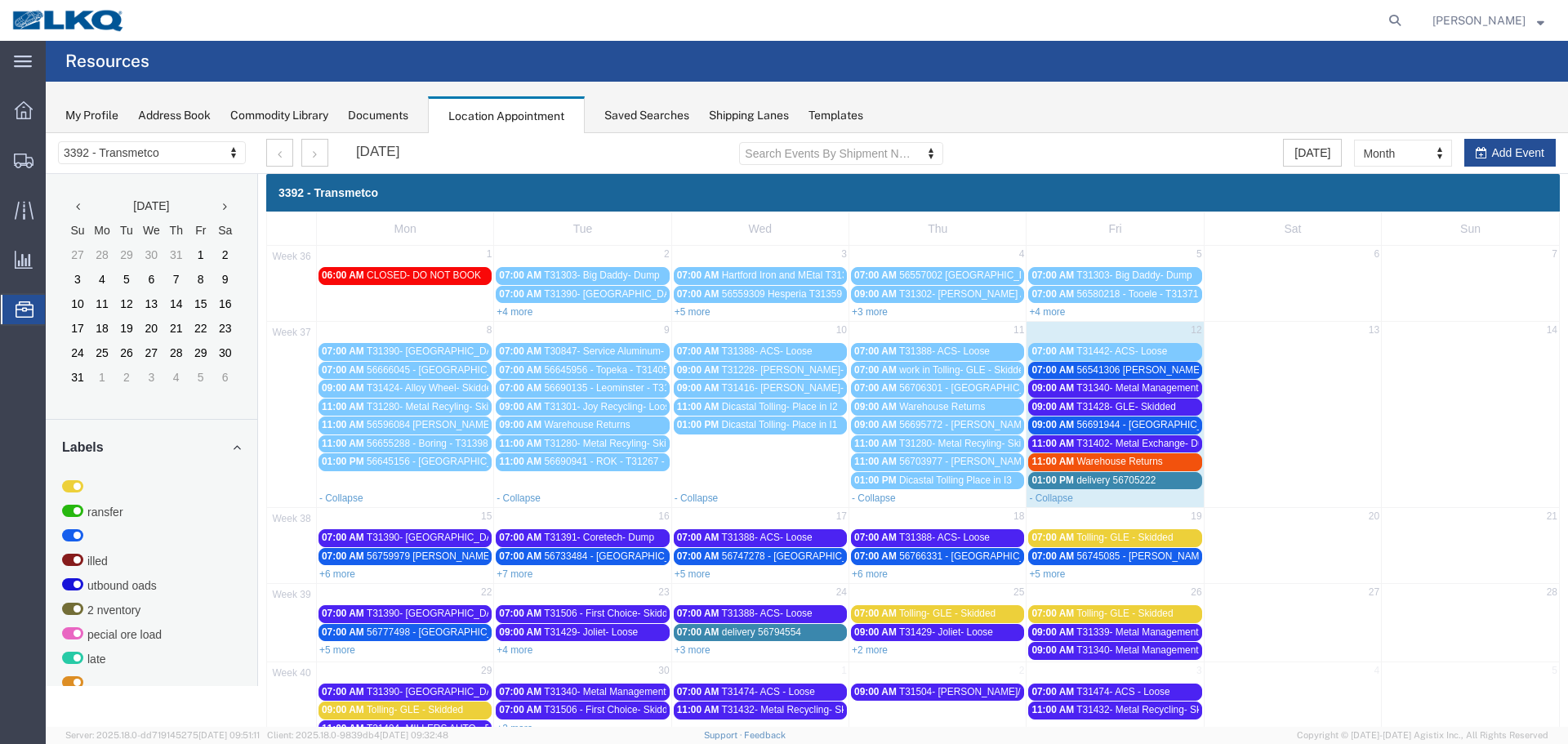
click at [1148, 478] on span "delivery 56705222" at bounding box center [1116, 479] width 80 height 11
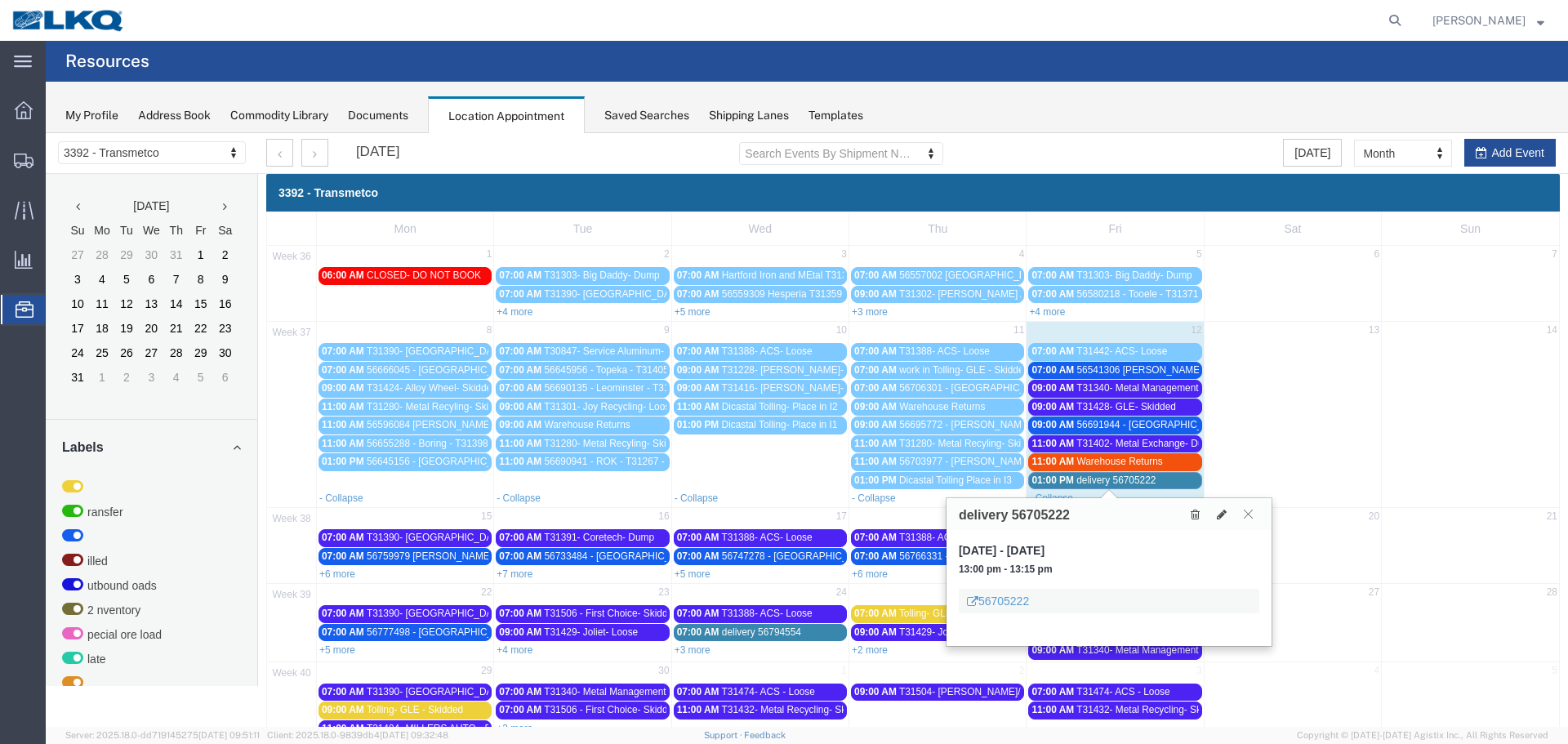
click at [1248, 514] on icon at bounding box center [1248, 514] width 9 height 10
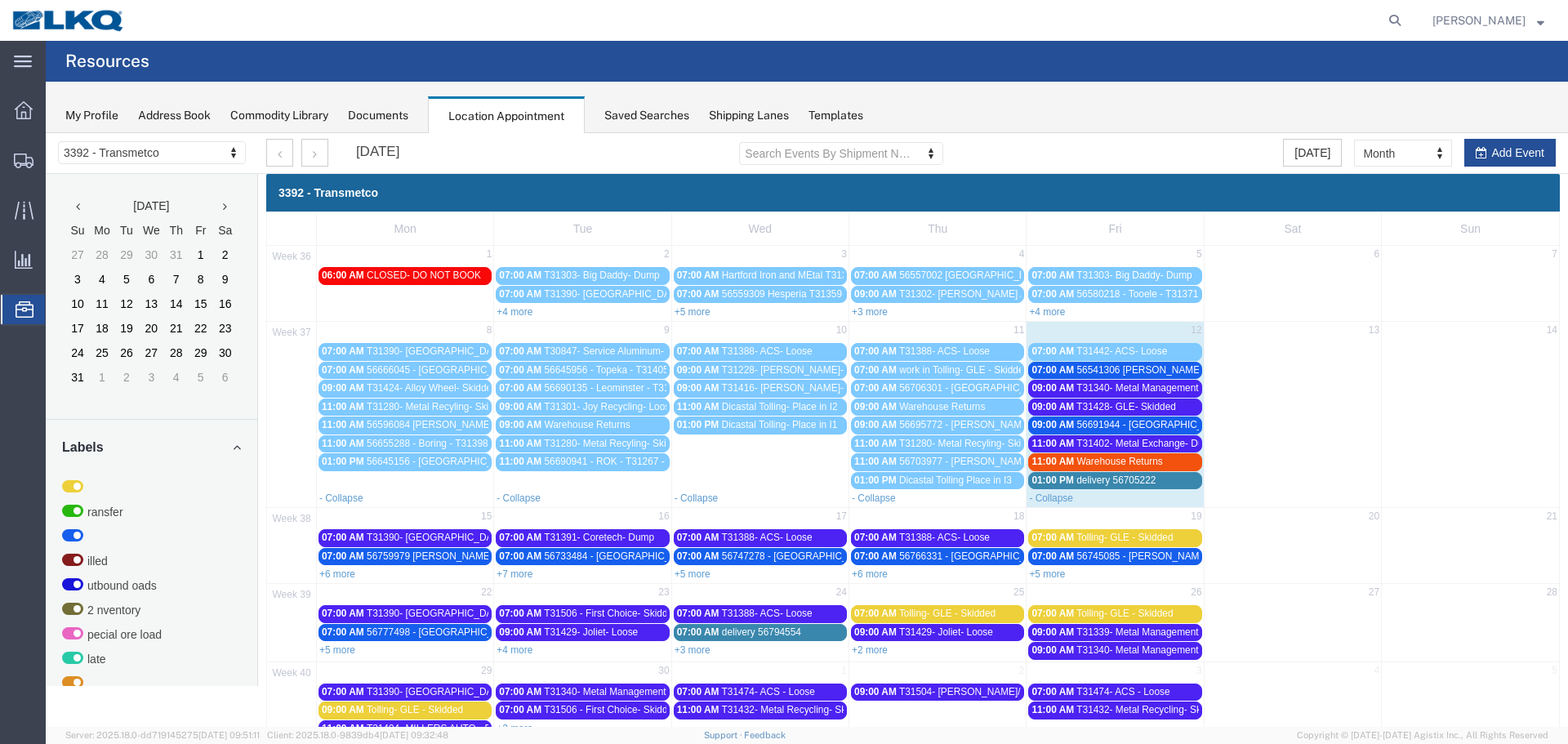
click at [1176, 461] on div "11:00 AM Warehouse Returns" at bounding box center [1115, 462] width 167 height 12
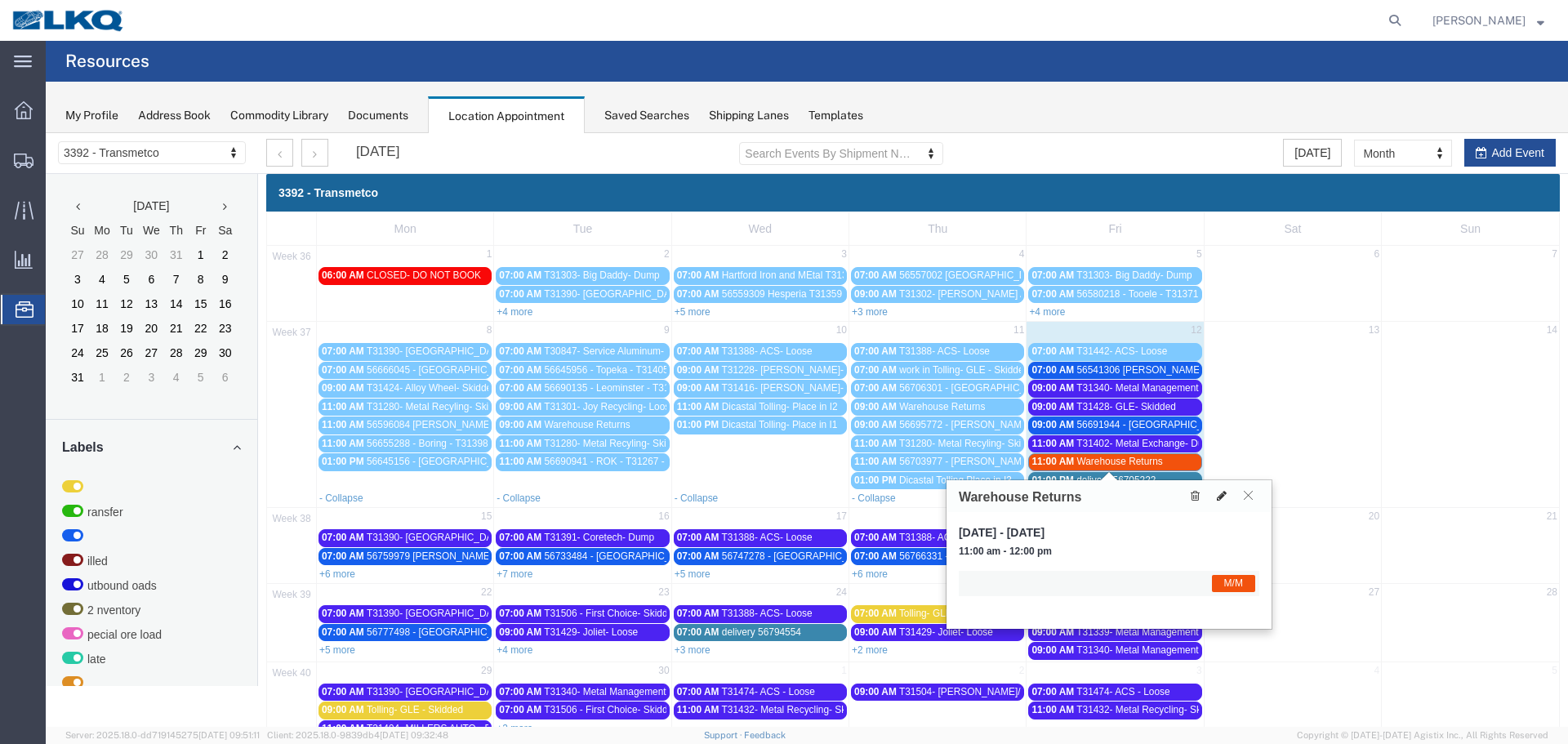
drag, startPoint x: 1244, startPoint y: 499, endPoint x: 1226, endPoint y: 495, distance: 18.4
click at [1245, 497] on icon at bounding box center [1248, 495] width 9 height 10
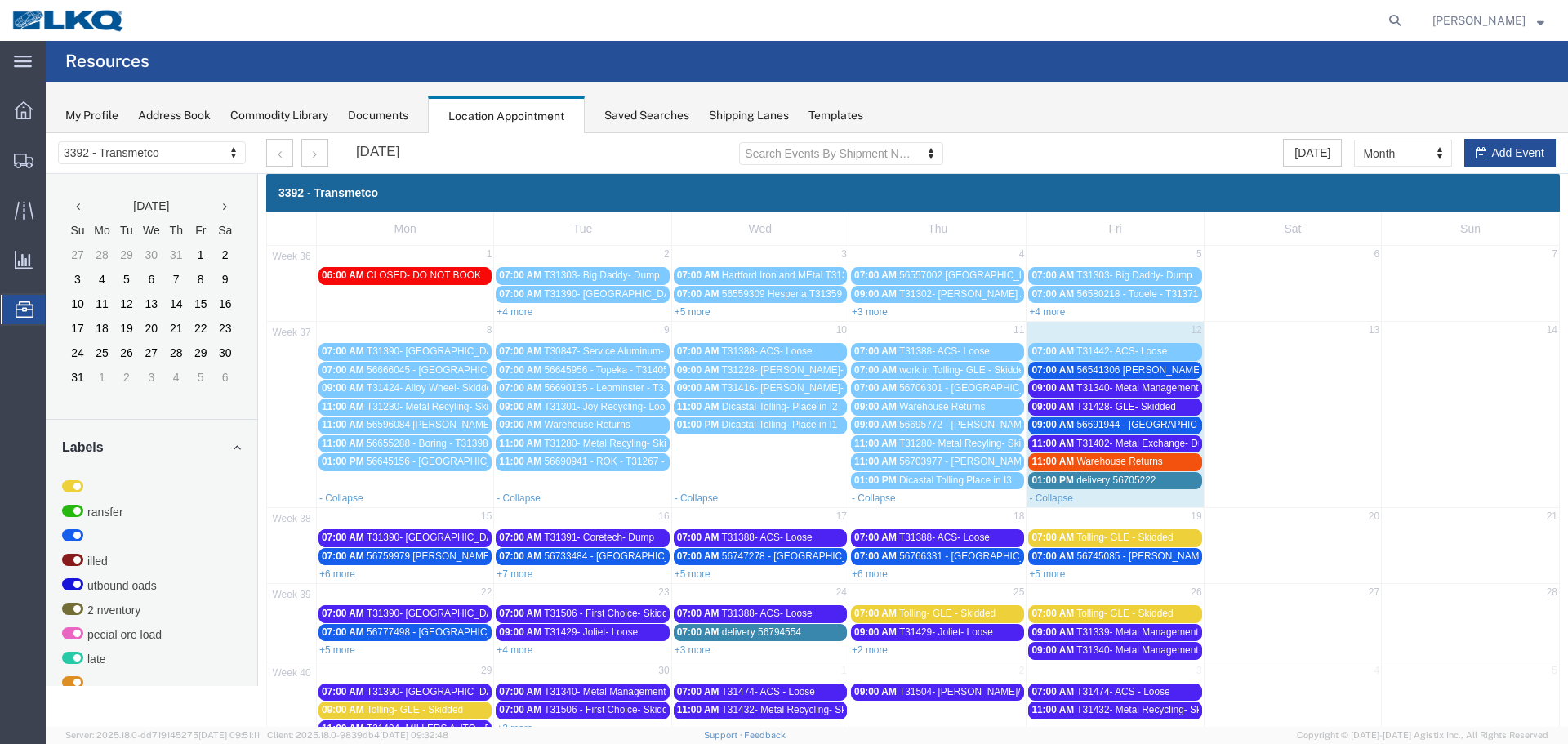
click at [1118, 386] on span "T31340- Metal Management- Dump" at bounding box center [1152, 387] width 153 height 11
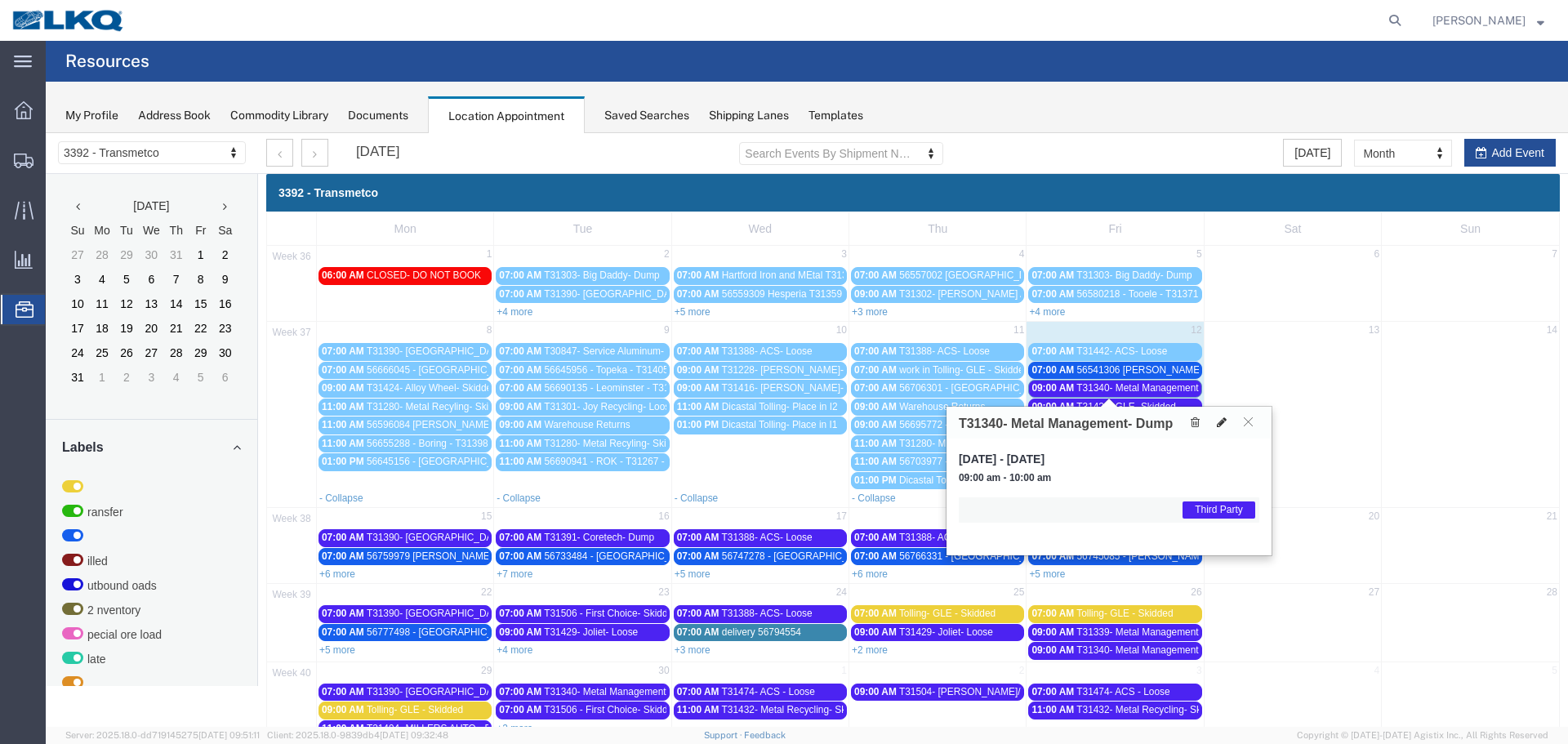
click at [1225, 422] on icon at bounding box center [1222, 422] width 10 height 11
select select "1"
select select "23"
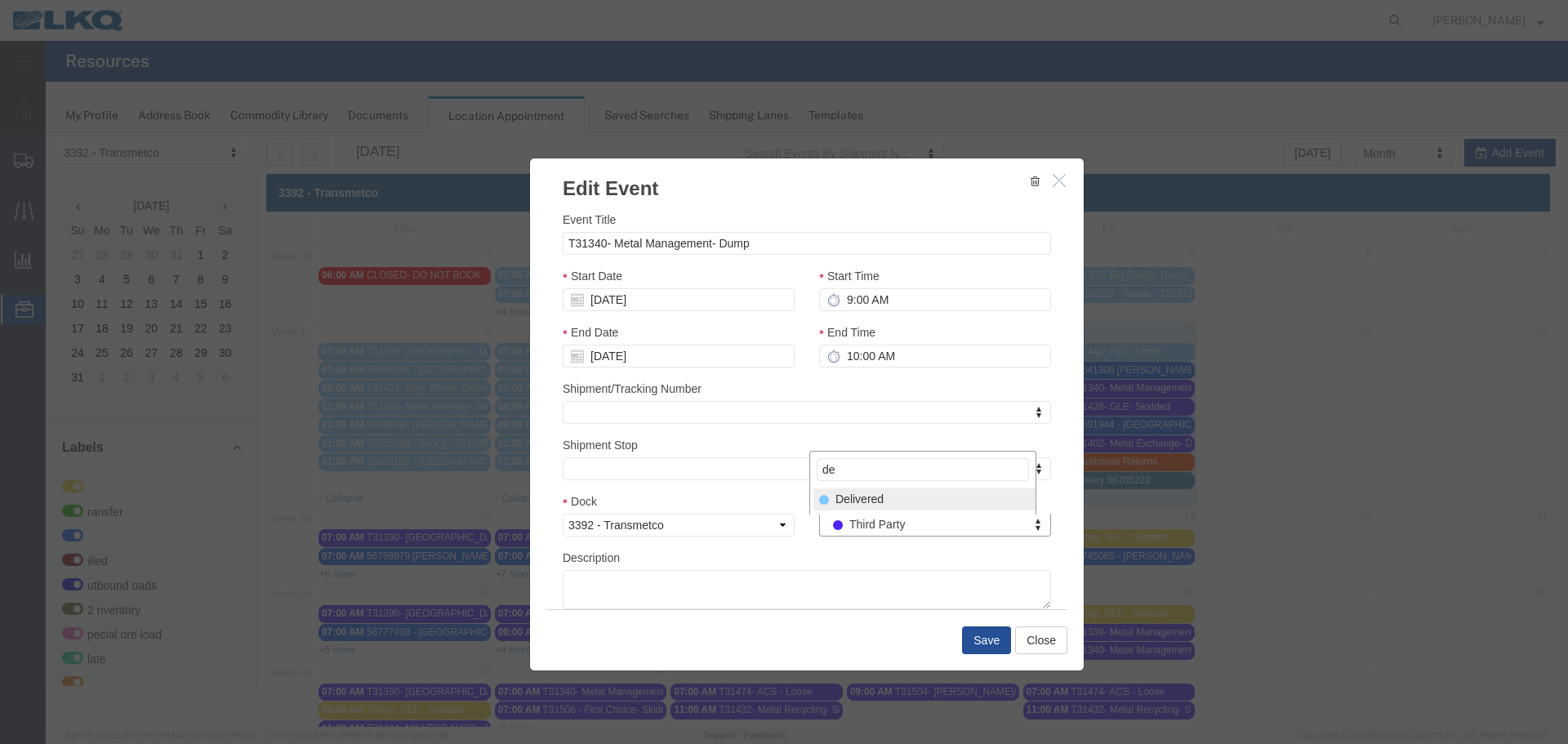
type input "de"
select select "40"
click at [980, 647] on button "Save" at bounding box center [985, 641] width 49 height 28
